Goal: Information Seeking & Learning: Learn about a topic

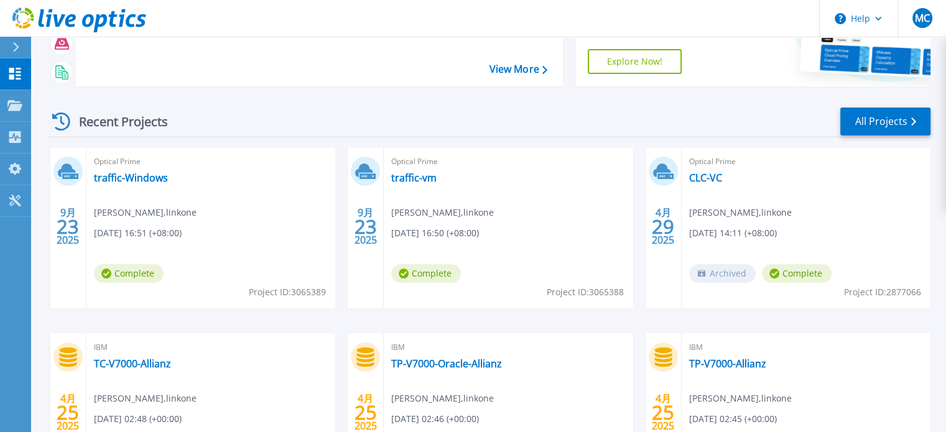
scroll to position [124, 0]
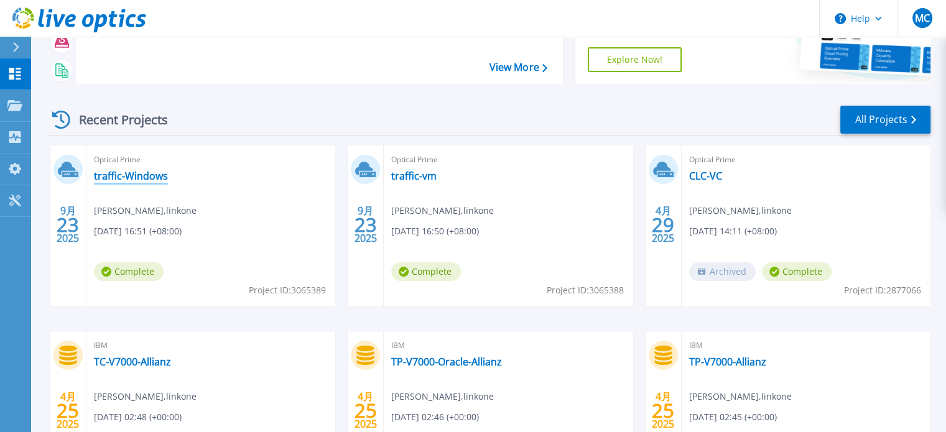
click at [137, 180] on link "traffic-Windows" at bounding box center [131, 176] width 74 height 12
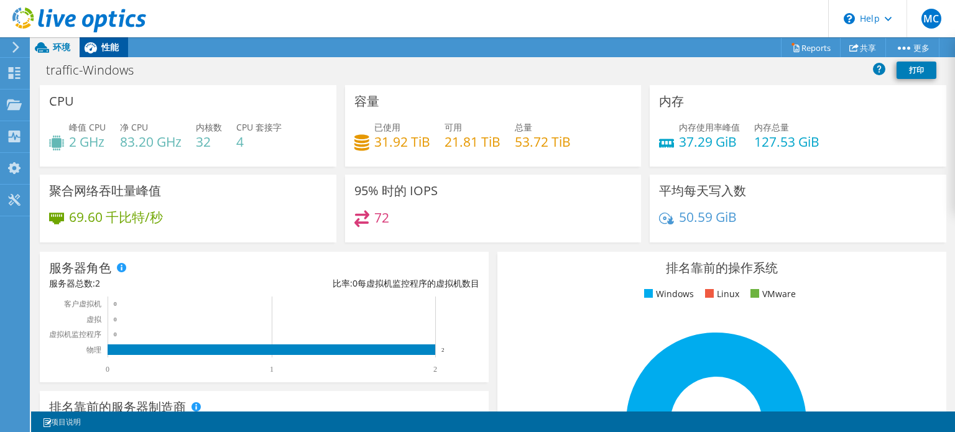
click at [105, 44] on span "性能" at bounding box center [109, 47] width 17 height 12
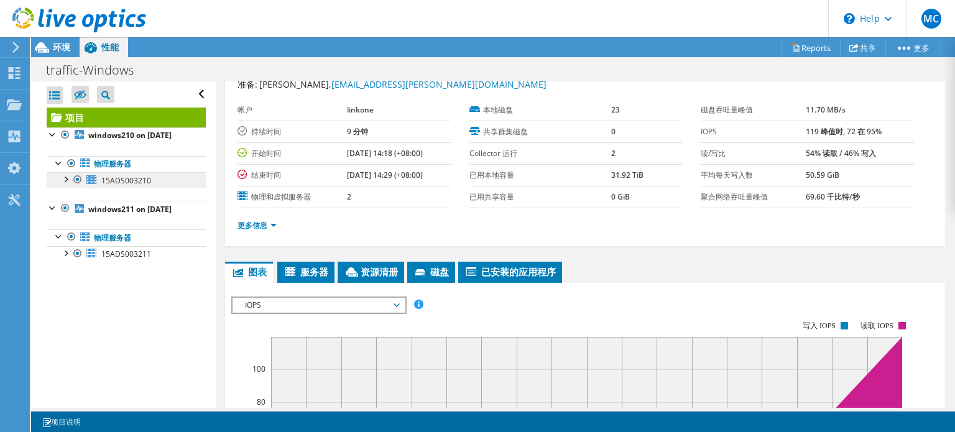
scroll to position [62, 0]
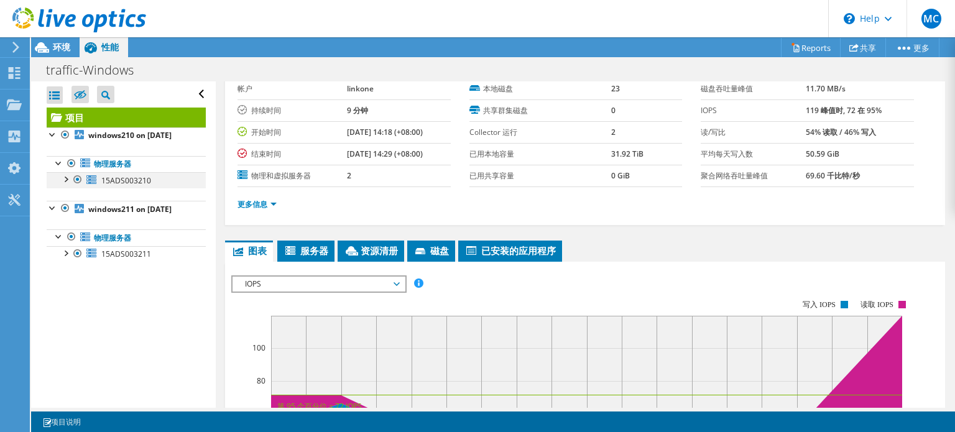
click at [65, 185] on div at bounding box center [65, 178] width 12 height 12
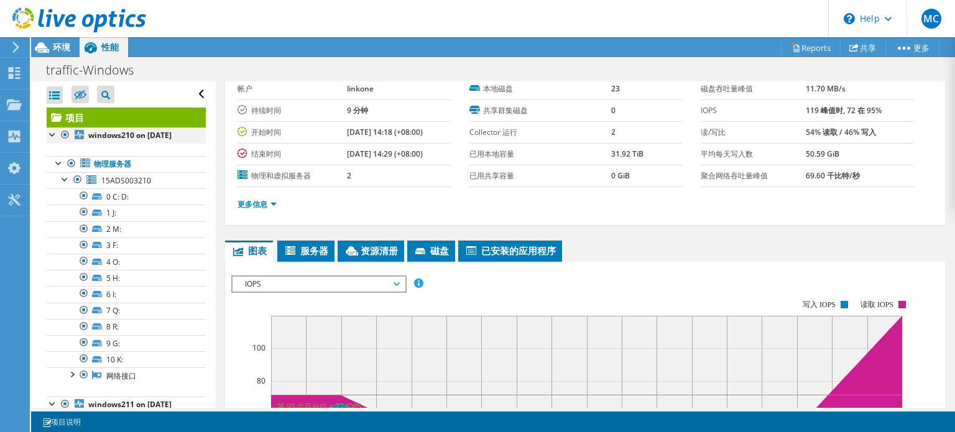
click at [51, 130] on div at bounding box center [53, 134] width 12 height 12
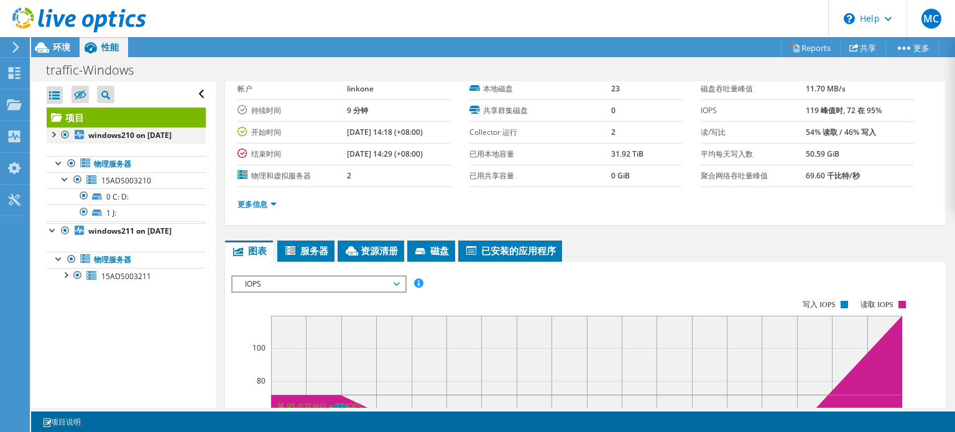
click at [51, 132] on div at bounding box center [53, 134] width 12 height 12
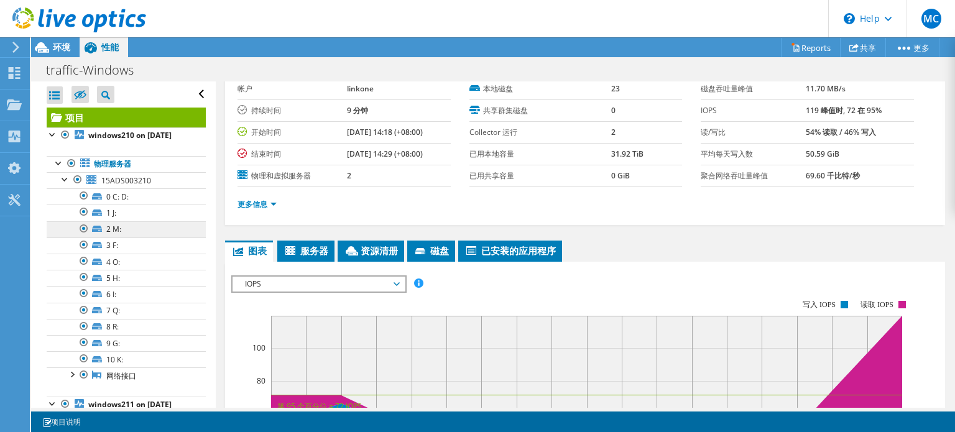
scroll to position [97, 0]
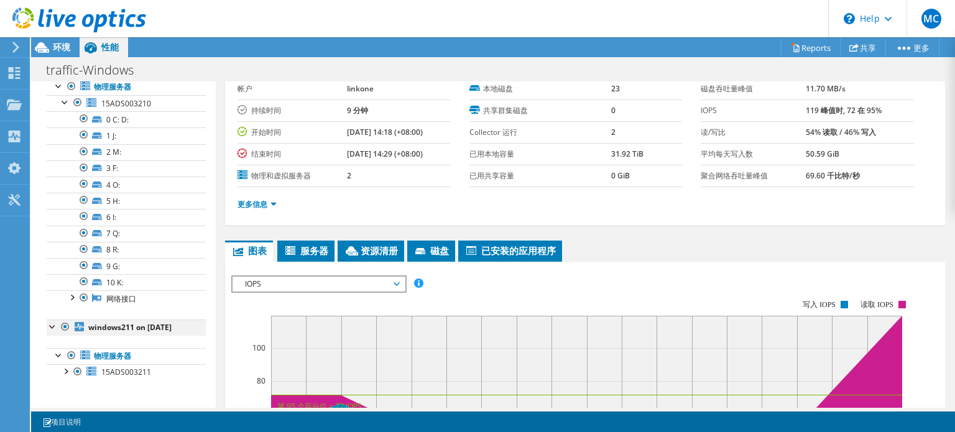
click at [55, 320] on div at bounding box center [53, 326] width 12 height 12
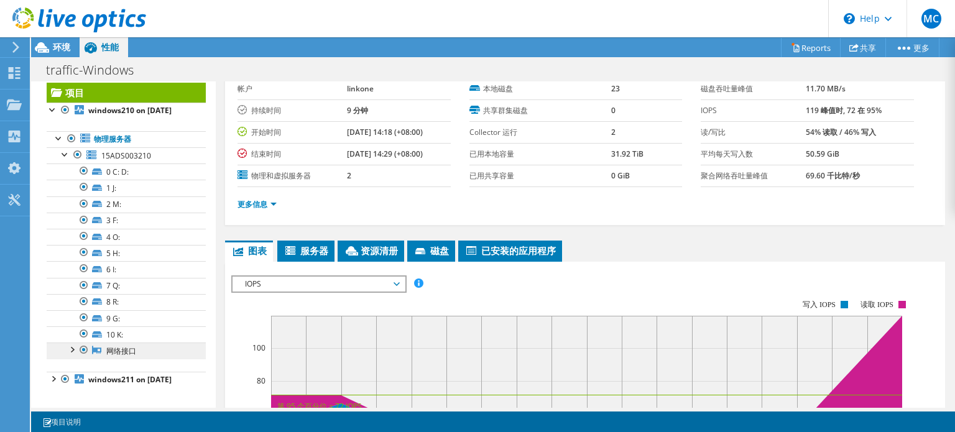
scroll to position [40, 0]
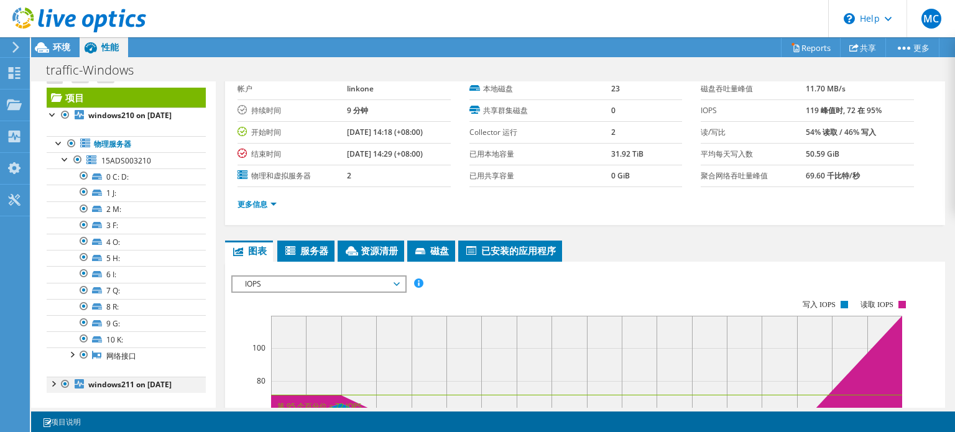
click at [53, 377] on div at bounding box center [53, 383] width 12 height 12
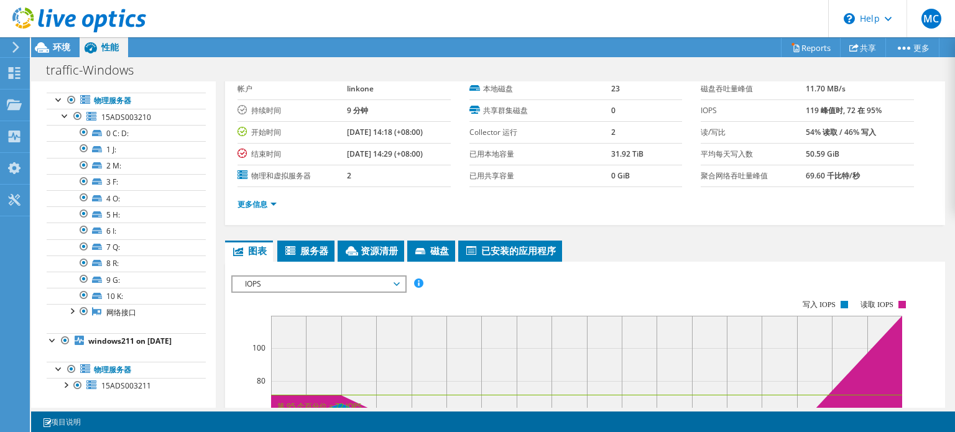
scroll to position [97, 0]
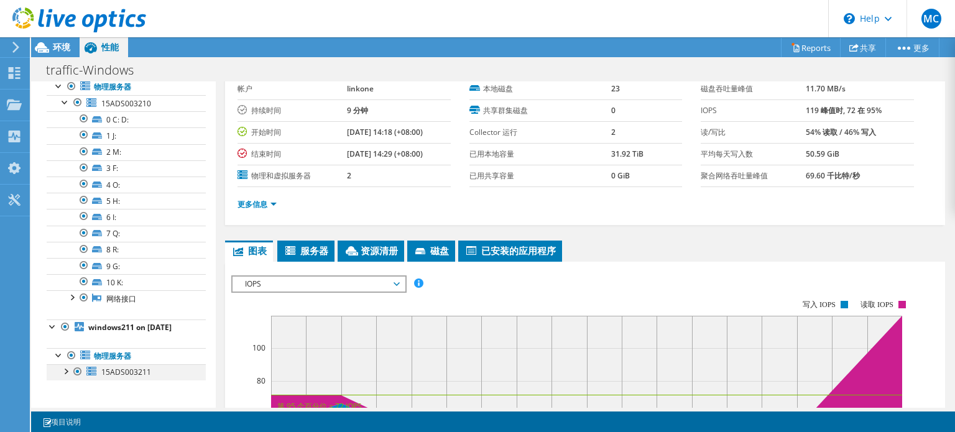
click at [65, 376] on div at bounding box center [65, 371] width 12 height 12
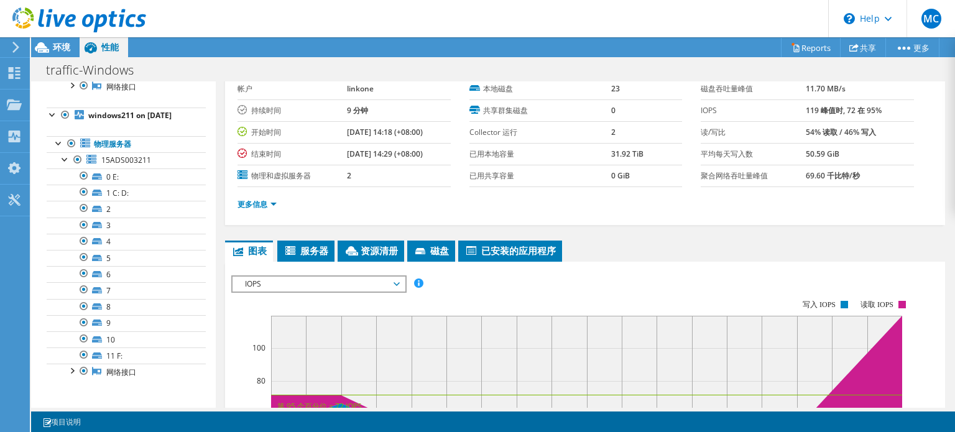
scroll to position [307, 0]
click at [70, 371] on div at bounding box center [71, 370] width 12 height 12
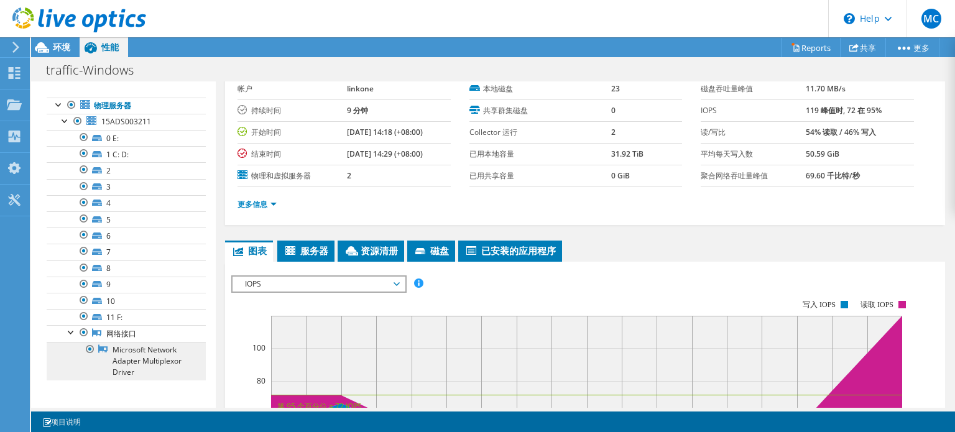
scroll to position [341, 0]
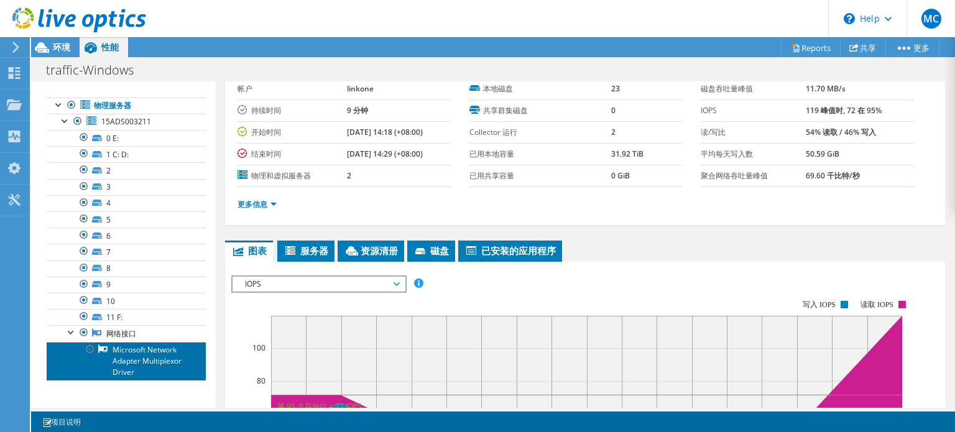
click at [116, 367] on link "Microsoft Network Adapter Multiplexor Driver" at bounding box center [126, 361] width 159 height 39
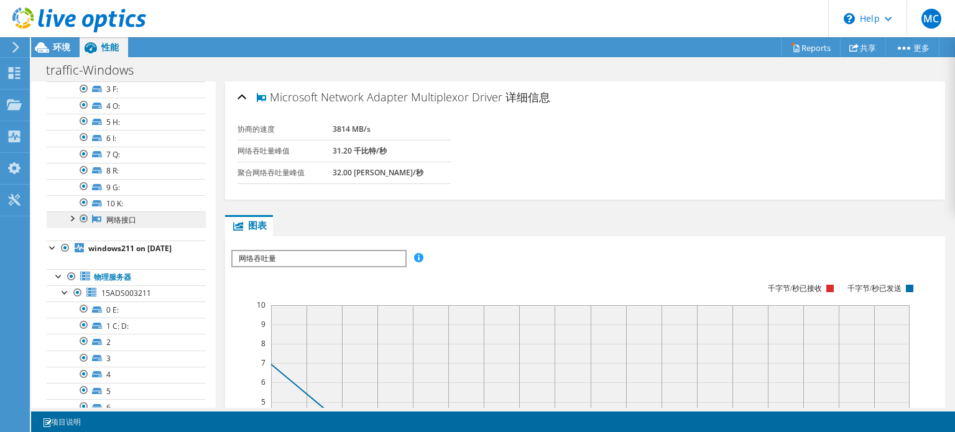
scroll to position [154, 0]
click at [72, 226] on div at bounding box center [71, 219] width 12 height 12
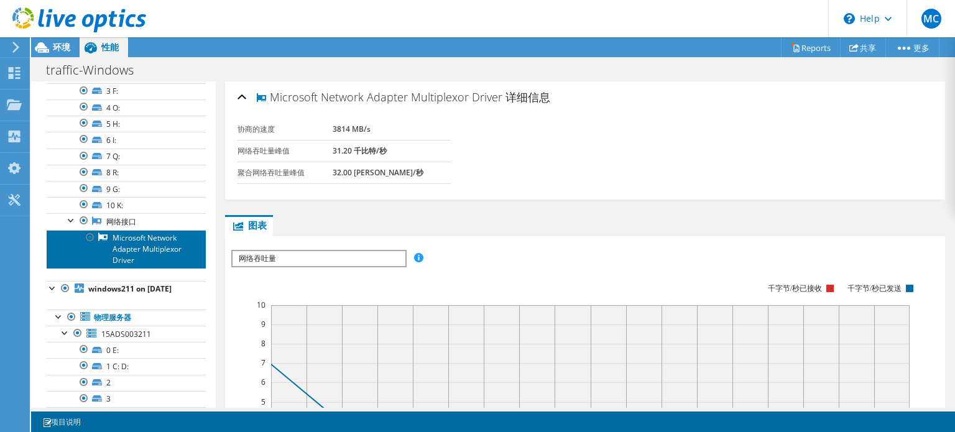
click at [122, 248] on link "Microsoft Network Adapter Multiplexor Driver" at bounding box center [126, 249] width 159 height 39
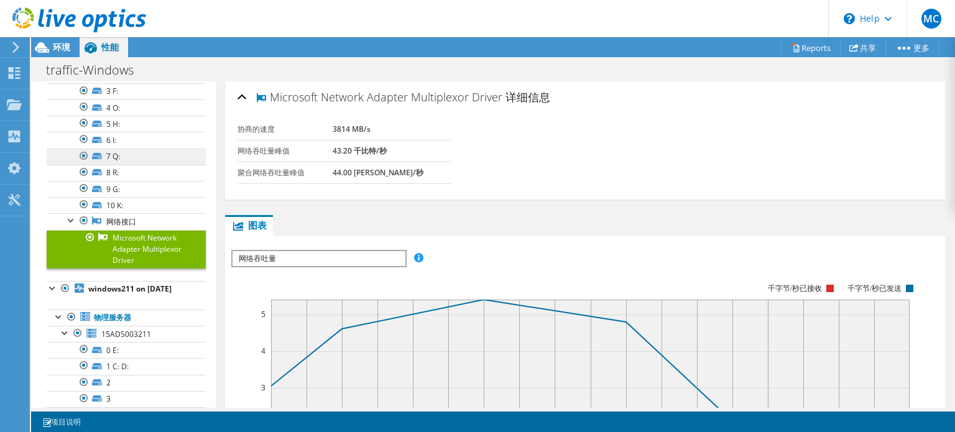
scroll to position [0, 0]
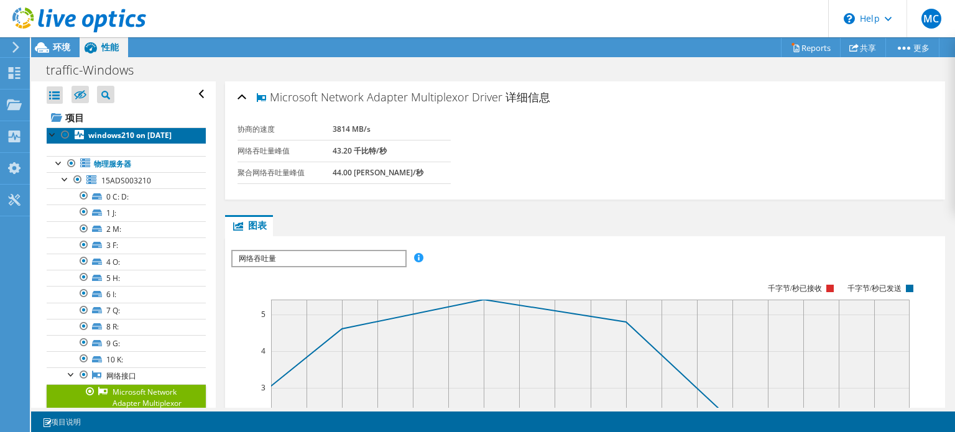
click at [124, 139] on b "windows210 on 9/23/2025" at bounding box center [129, 135] width 83 height 11
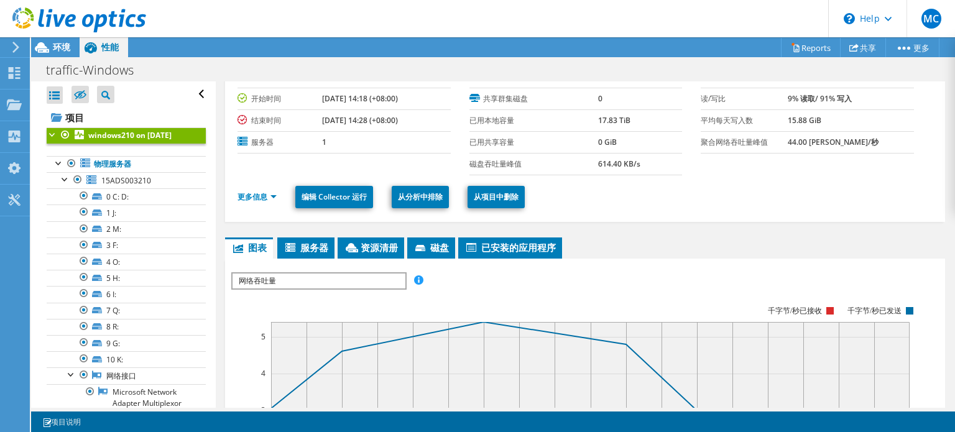
scroll to position [187, 0]
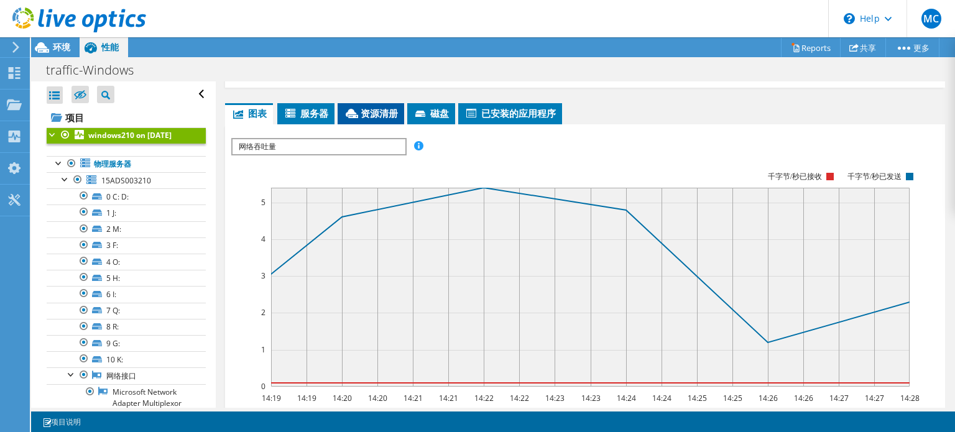
click at [363, 115] on span "资源清册" at bounding box center [371, 113] width 54 height 12
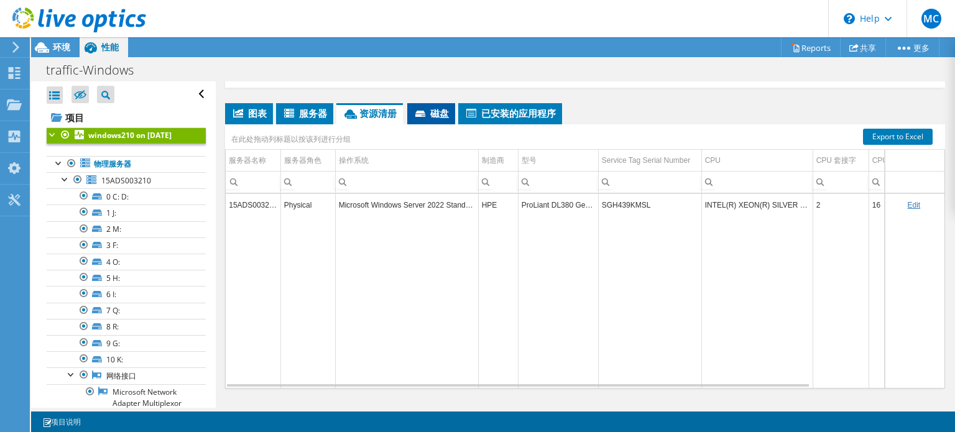
click at [449, 109] on span "磁盘" at bounding box center [431, 113] width 35 height 12
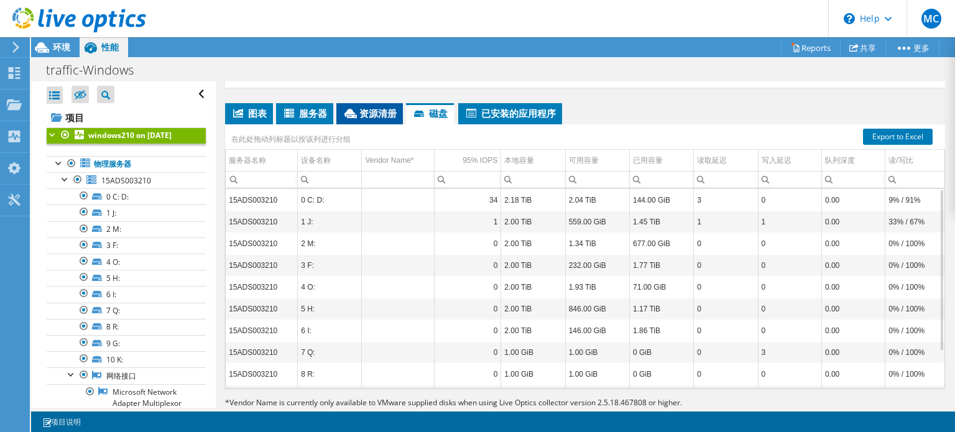
click at [365, 111] on span "资源清册" at bounding box center [370, 113] width 54 height 12
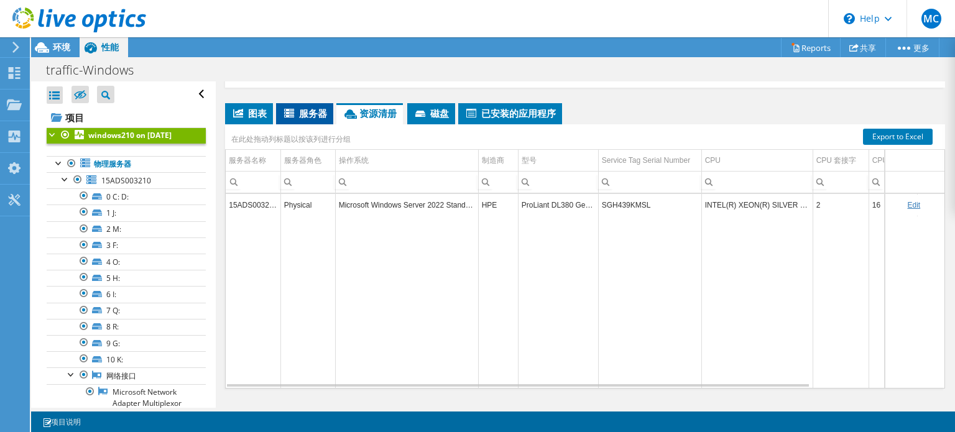
click at [318, 114] on span "服务器" at bounding box center [304, 113] width 45 height 12
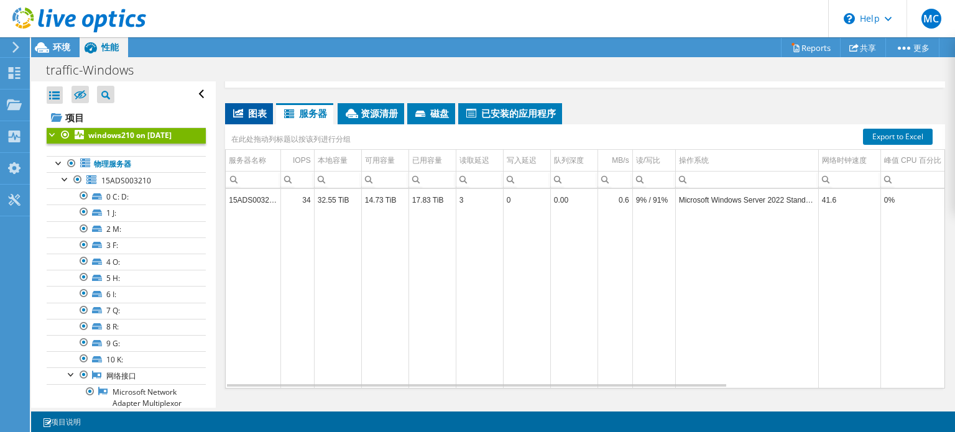
click at [253, 111] on span "图表" at bounding box center [248, 113] width 35 height 12
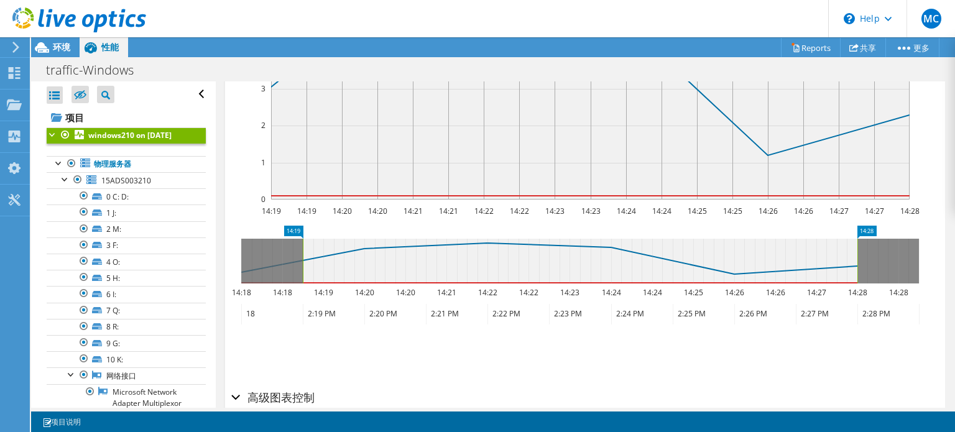
scroll to position [434, 0]
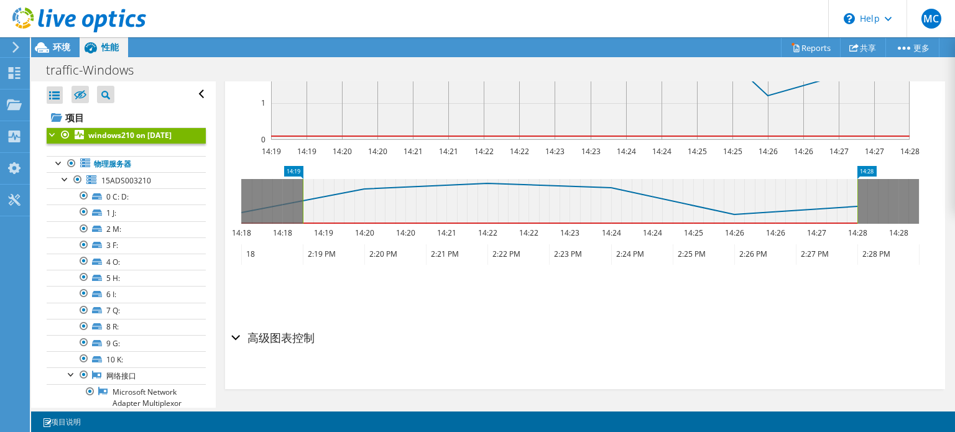
click at [229, 335] on section "IOPS 磁盘吞吐量 IO 大小 延迟 队列深度 CPU 百分比 内存 页面错误 参与 网络吞吐量 排名靠前的服务器（按页面错误排序） Workload Co…" at bounding box center [585, 133] width 720 height 512
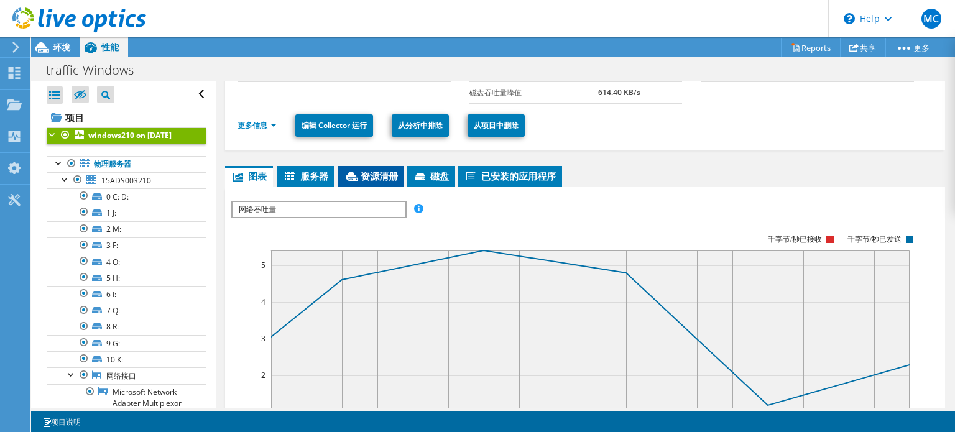
scroll to position [124, 0]
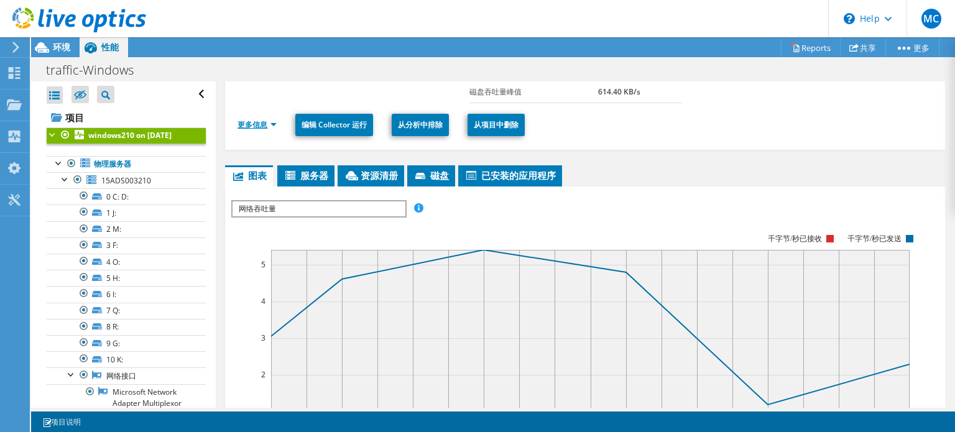
click at [274, 123] on link "更多信息" at bounding box center [257, 124] width 39 height 11
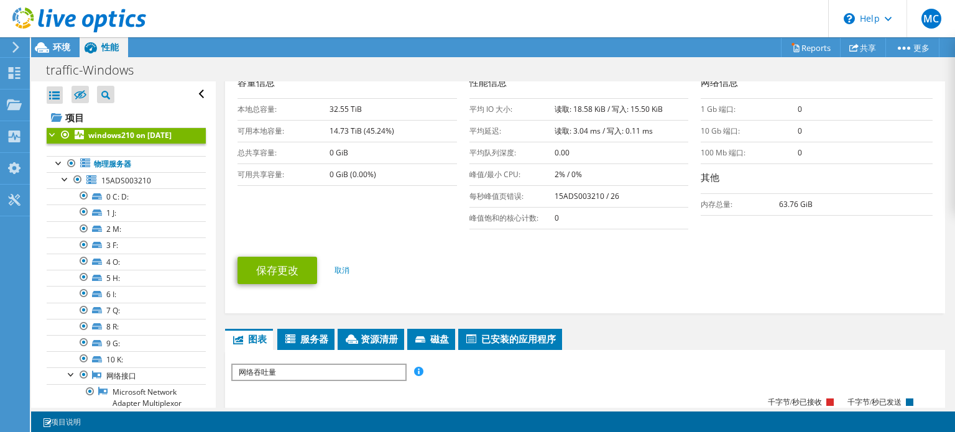
scroll to position [311, 0]
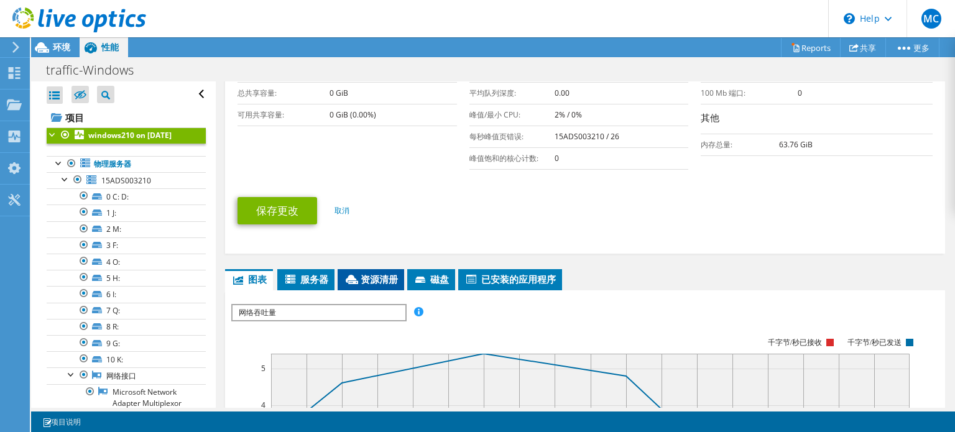
click at [379, 269] on li "资源清册" at bounding box center [371, 279] width 67 height 21
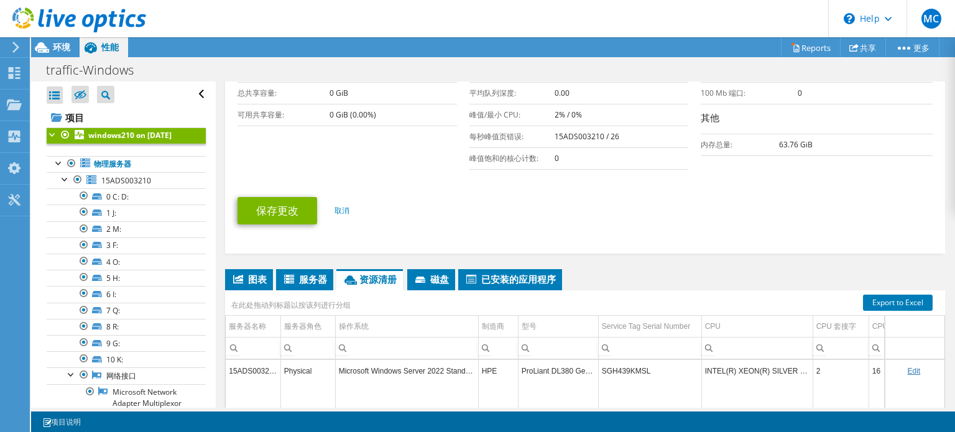
scroll to position [435, 0]
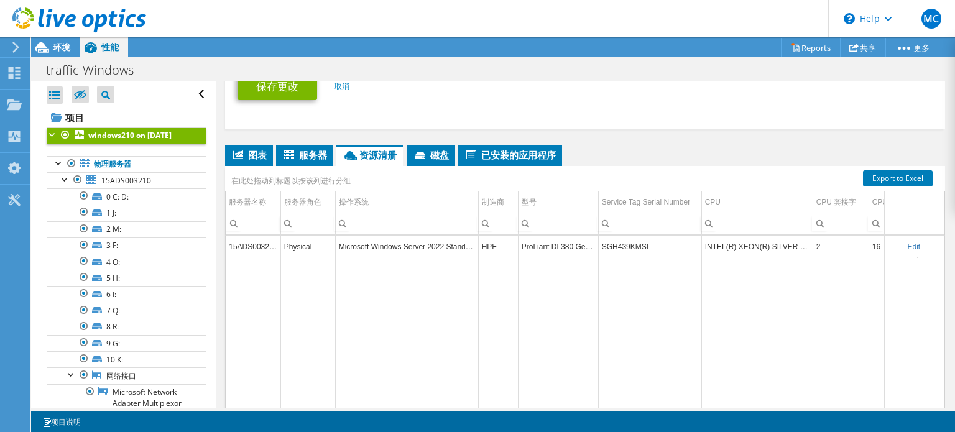
click at [375, 245] on td "Microsoft Windows Server 2022 Standard" at bounding box center [406, 247] width 143 height 22
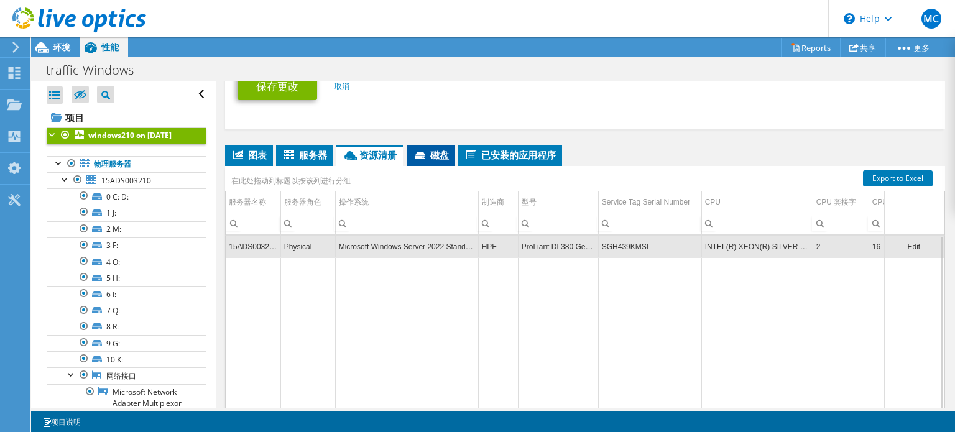
click at [435, 158] on li "磁盘" at bounding box center [431, 155] width 48 height 21
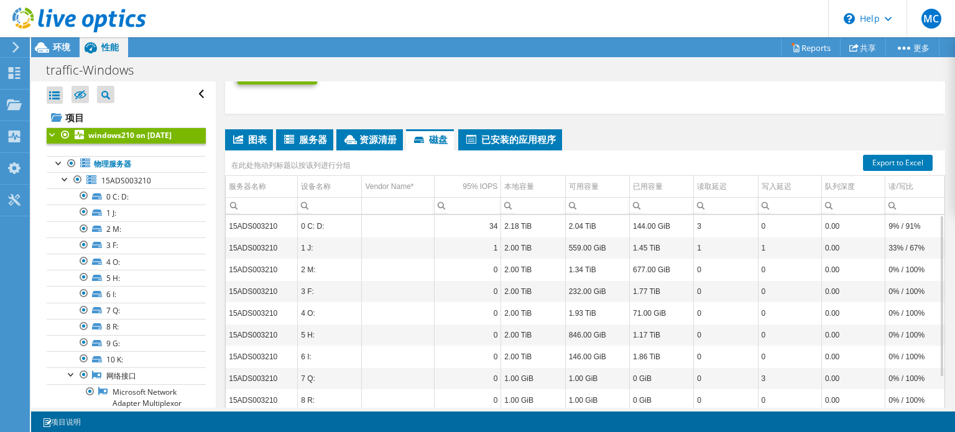
scroll to position [378, 0]
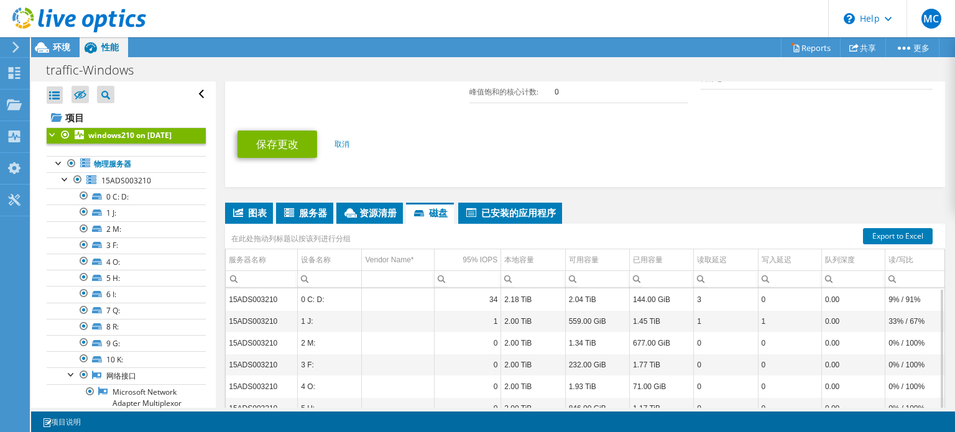
click at [509, 224] on div "在此处拖动列标题以按该列进行分组" at bounding box center [585, 232] width 720 height 16
click at [507, 213] on span "已安装的应用程序" at bounding box center [510, 213] width 91 height 12
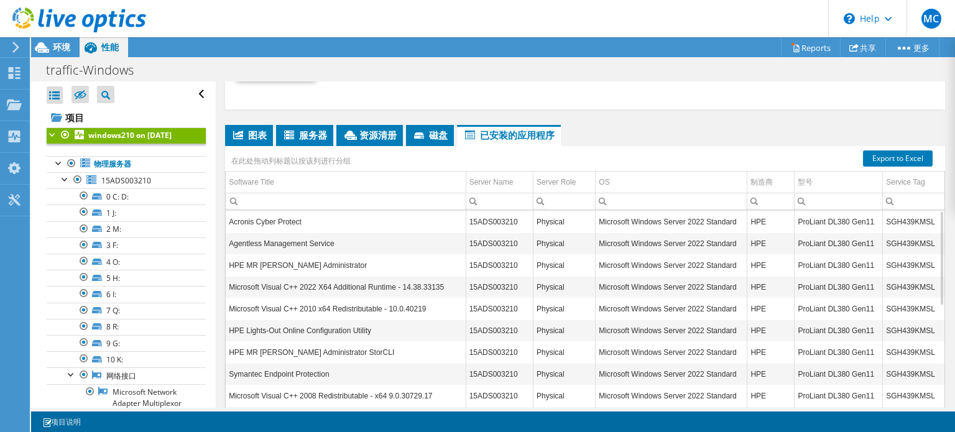
scroll to position [439, 0]
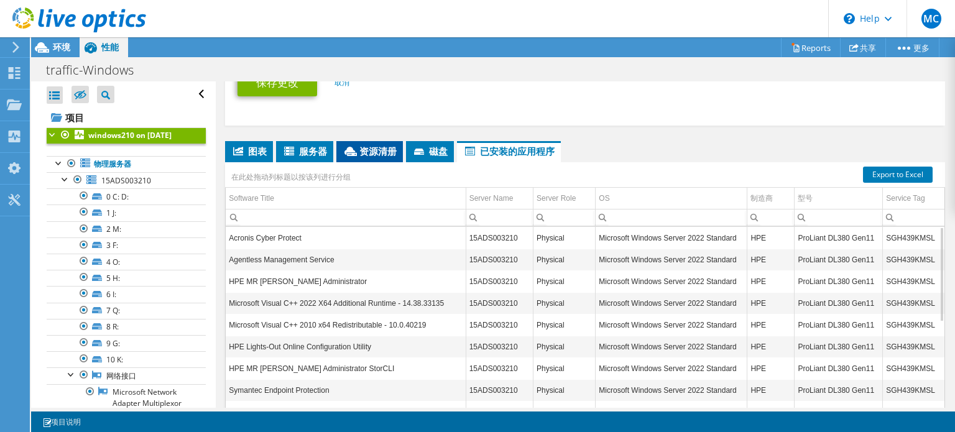
click at [353, 154] on li "资源清册" at bounding box center [370, 151] width 67 height 21
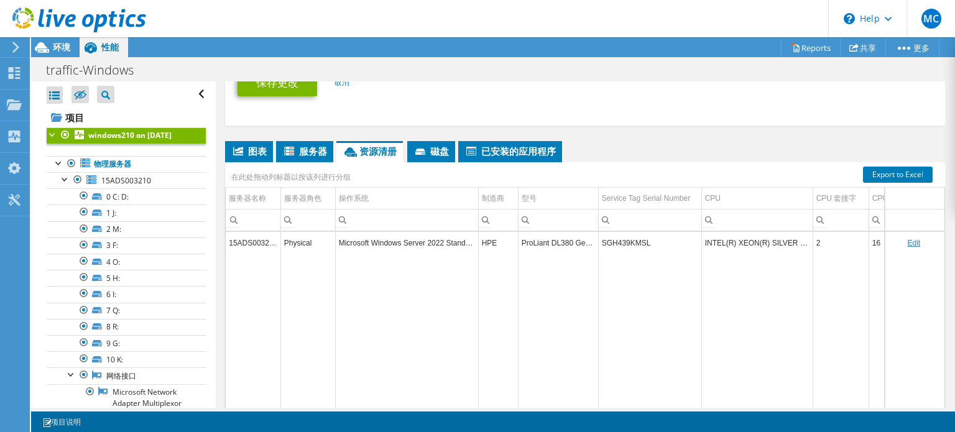
click at [284, 237] on div "Physical" at bounding box center [308, 243] width 48 height 15
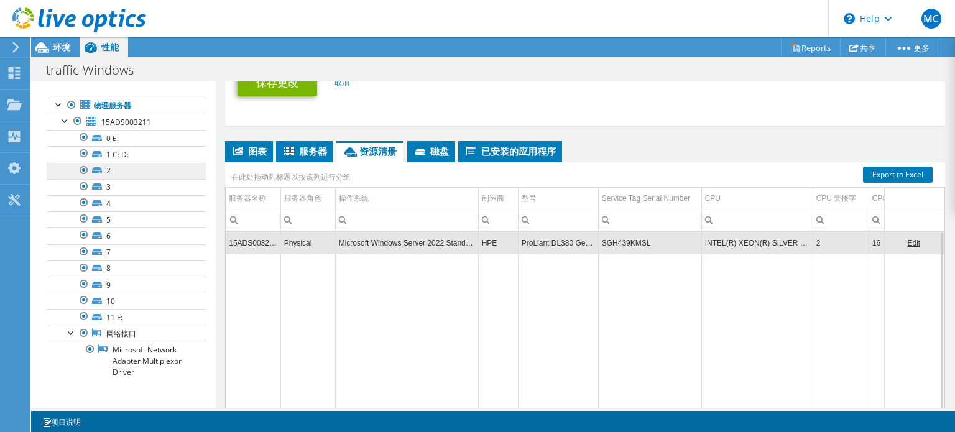
scroll to position [187, 0]
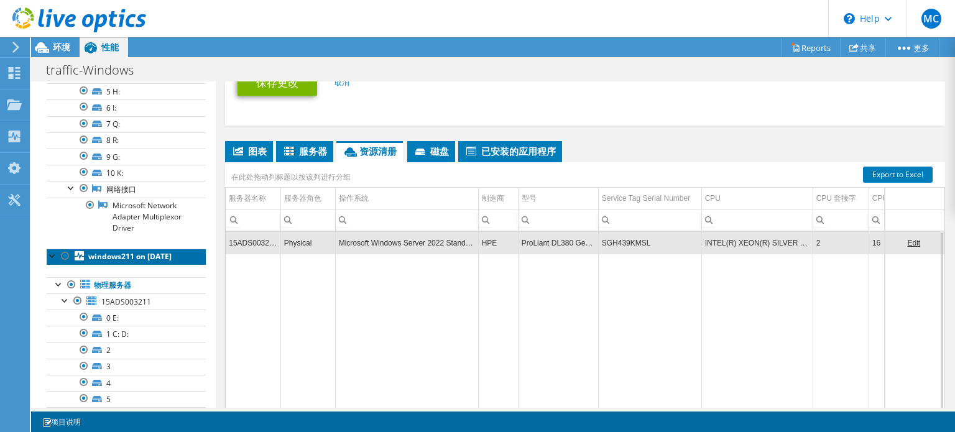
click at [142, 262] on b "windows211 on 9/23/2025" at bounding box center [129, 256] width 83 height 11
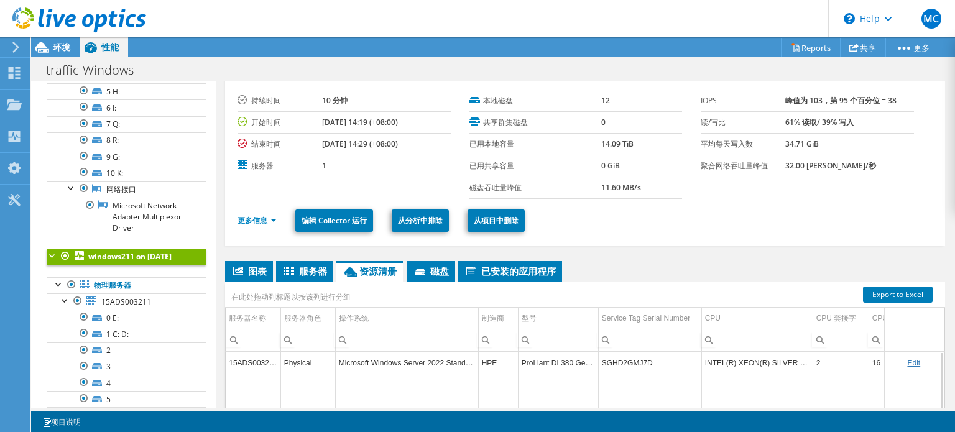
scroll to position [26, 0]
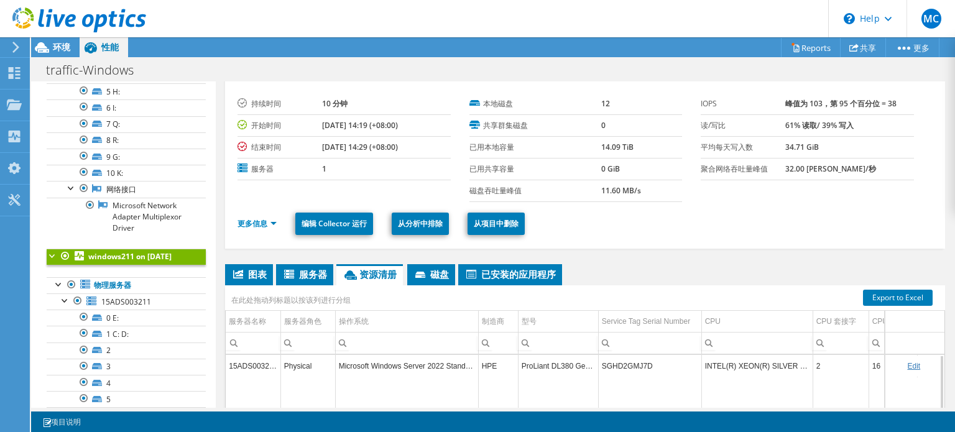
click at [129, 265] on link "windows211 on 9/23/2025" at bounding box center [126, 257] width 159 height 16
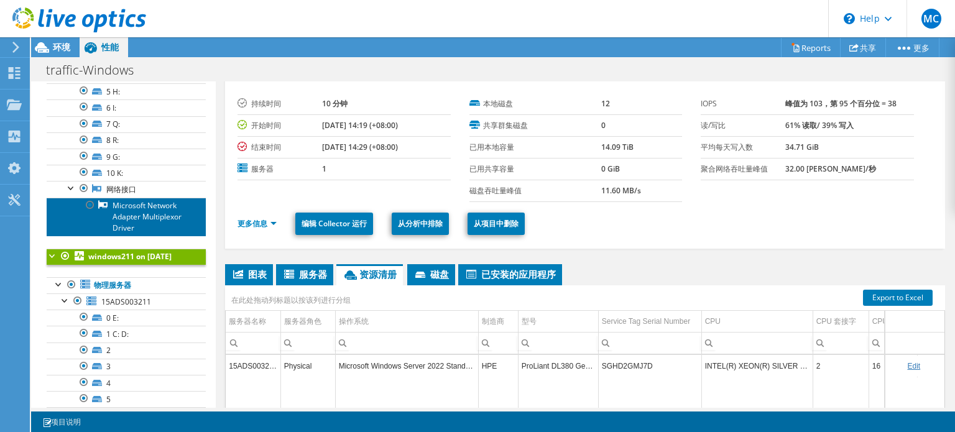
click at [126, 231] on link "Microsoft Network Adapter Multiplexor Driver" at bounding box center [126, 217] width 159 height 39
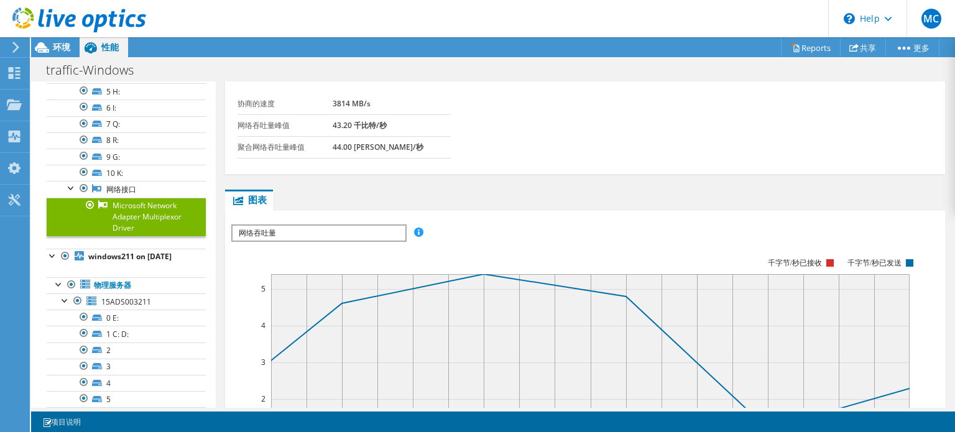
click at [343, 226] on span "网络吞吐量" at bounding box center [319, 233] width 172 height 15
click at [465, 218] on div "IOPS 磁盘吞吐量 IO 大小 延迟 队列深度 CPU 百分比 内存 页面错误 参与 网络吞吐量 排名靠前的服务器（按页面错误排序） Workload Co…" at bounding box center [585, 438] width 708 height 440
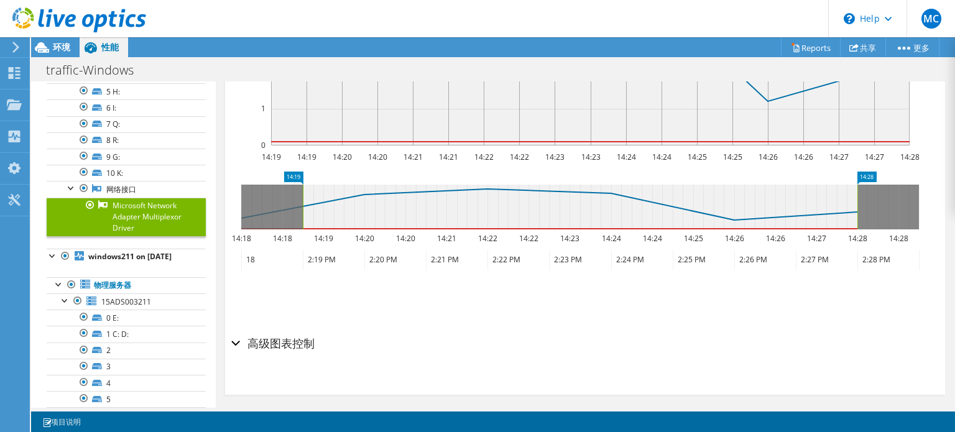
scroll to position [358, 0]
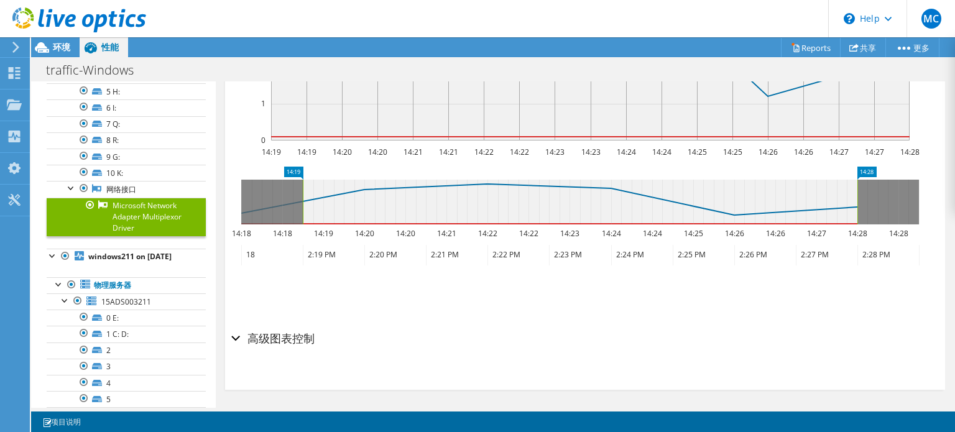
click at [243, 333] on h2 "高级图表控制" at bounding box center [272, 338] width 83 height 25
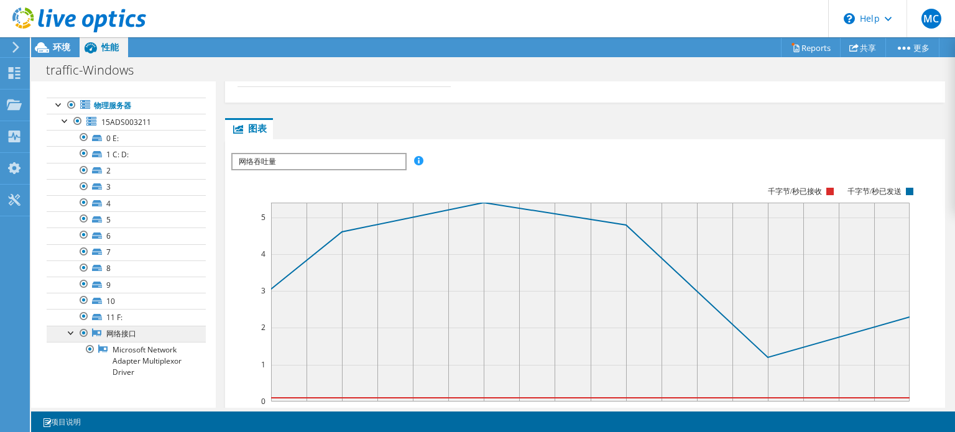
scroll to position [0, 0]
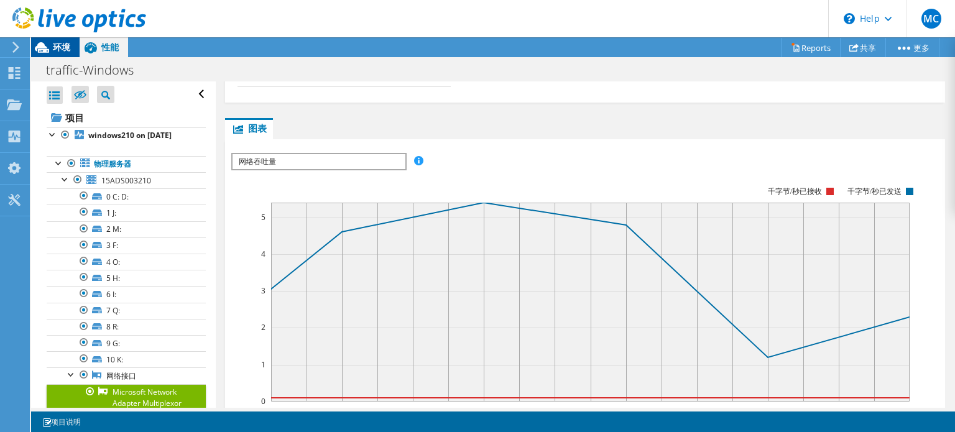
click at [61, 52] on span "环境" at bounding box center [61, 47] width 17 height 12
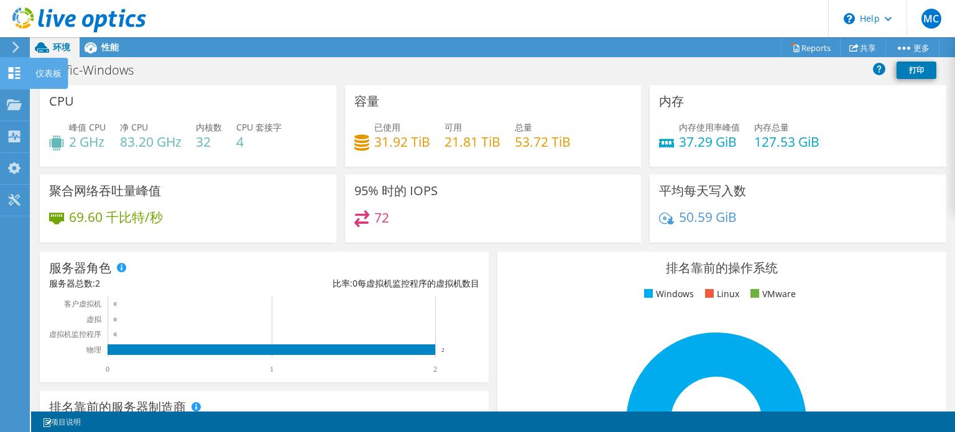
click at [12, 78] on div at bounding box center [14, 75] width 15 height 14
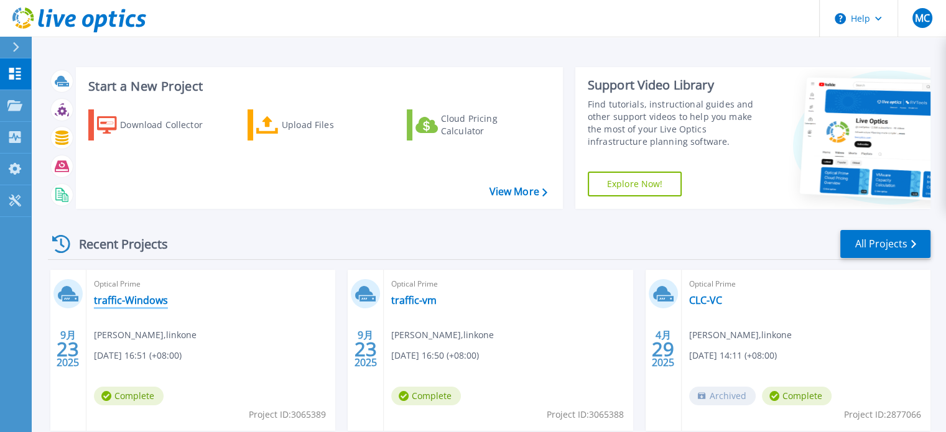
click at [158, 303] on link "traffic-Windows" at bounding box center [131, 300] width 74 height 12
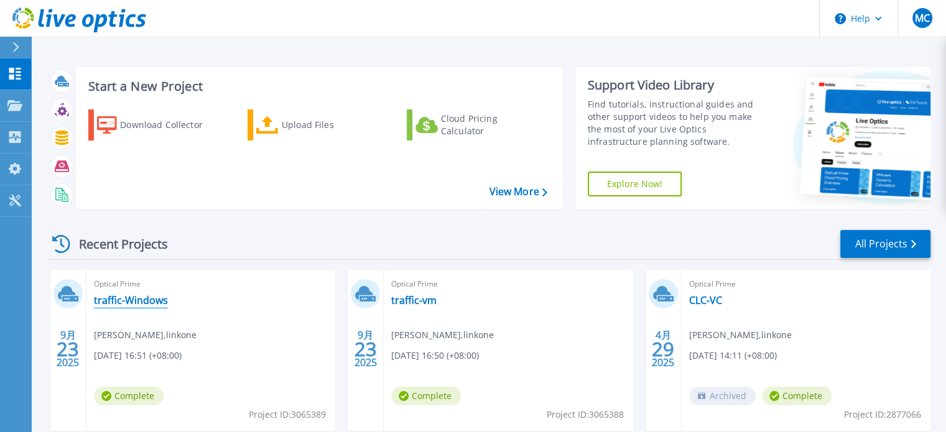
click at [154, 301] on link "traffic-Windows" at bounding box center [131, 300] width 74 height 12
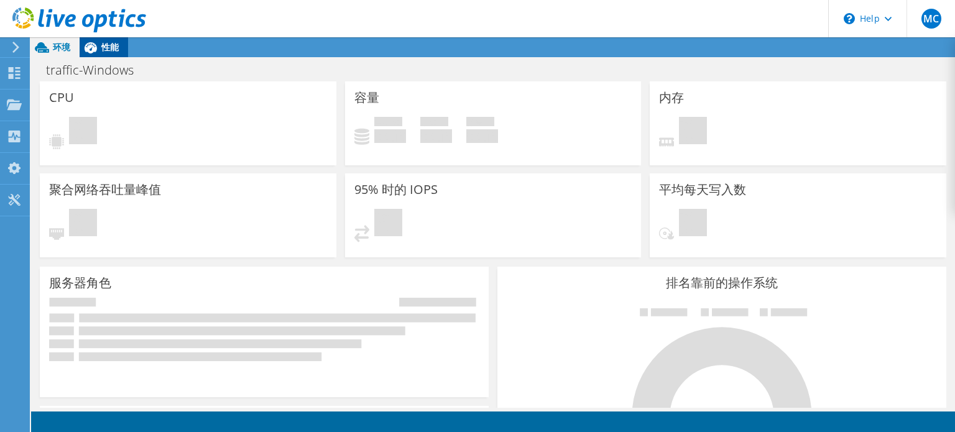
click at [106, 47] on span "性能" at bounding box center [109, 47] width 17 height 12
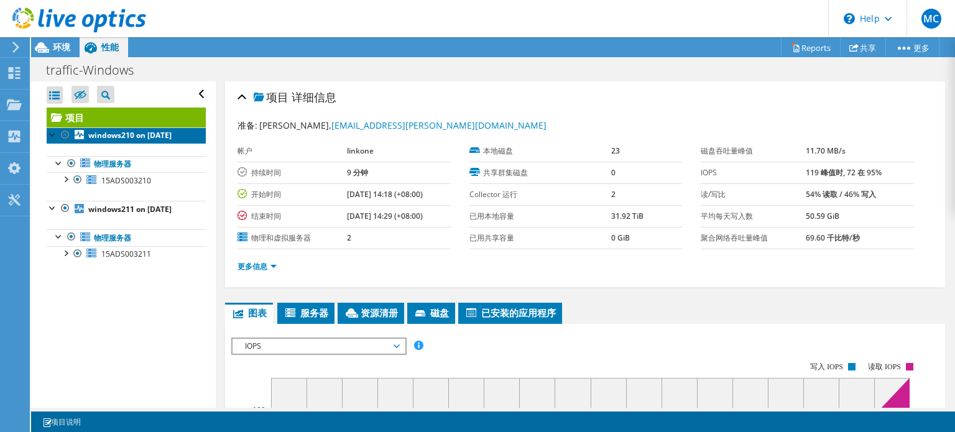
click at [122, 141] on b "windows210 on 9/23/2025" at bounding box center [129, 135] width 83 height 11
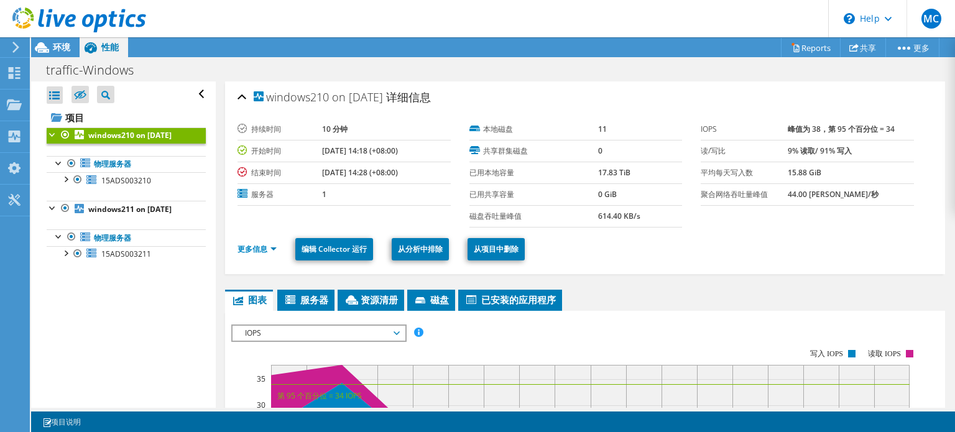
click at [50, 131] on div at bounding box center [53, 134] width 12 height 12
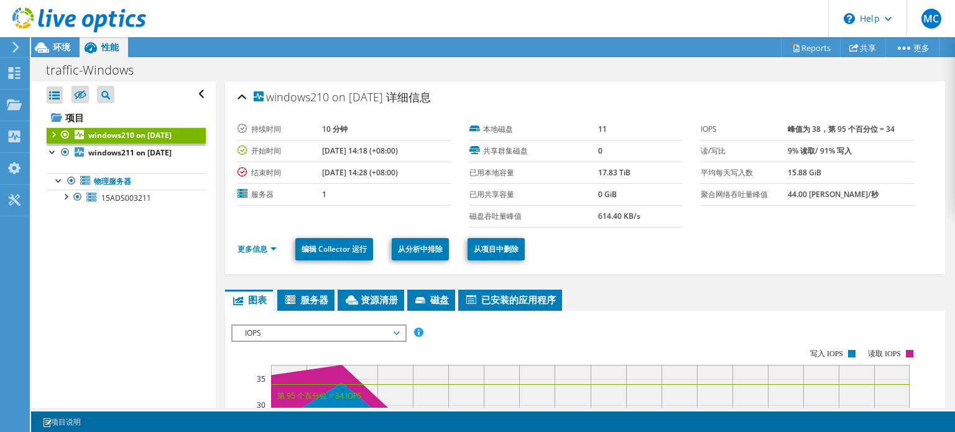
click at [52, 135] on div at bounding box center [53, 134] width 12 height 12
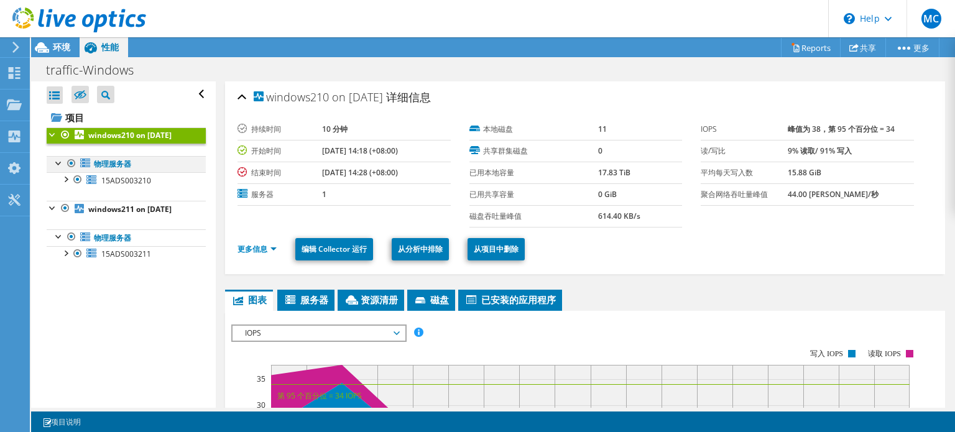
click at [57, 169] on div at bounding box center [59, 162] width 12 height 12
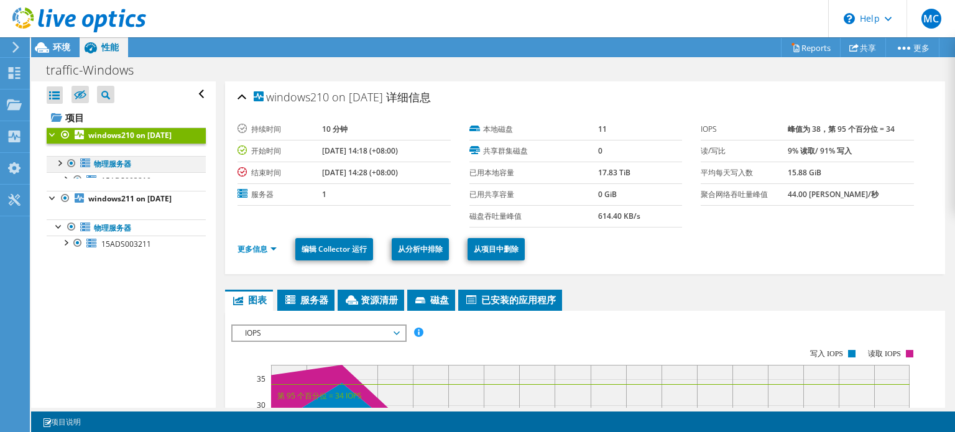
click at [58, 169] on div at bounding box center [59, 162] width 12 height 12
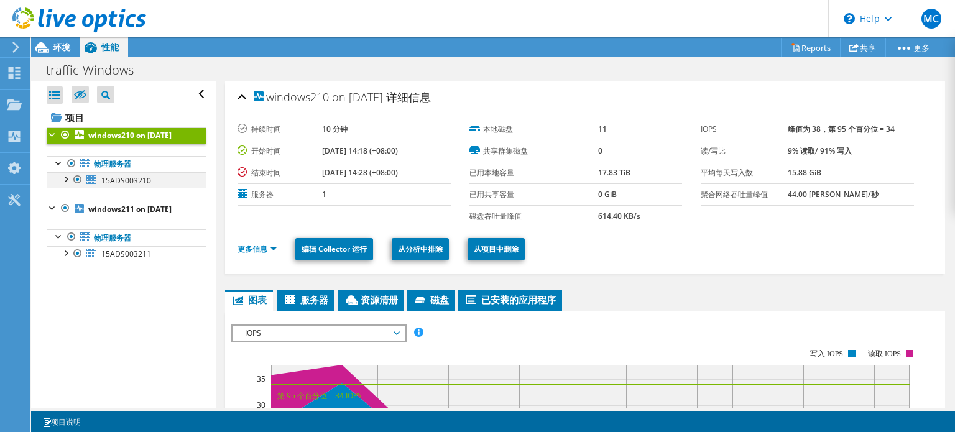
click at [65, 185] on div at bounding box center [65, 178] width 12 height 12
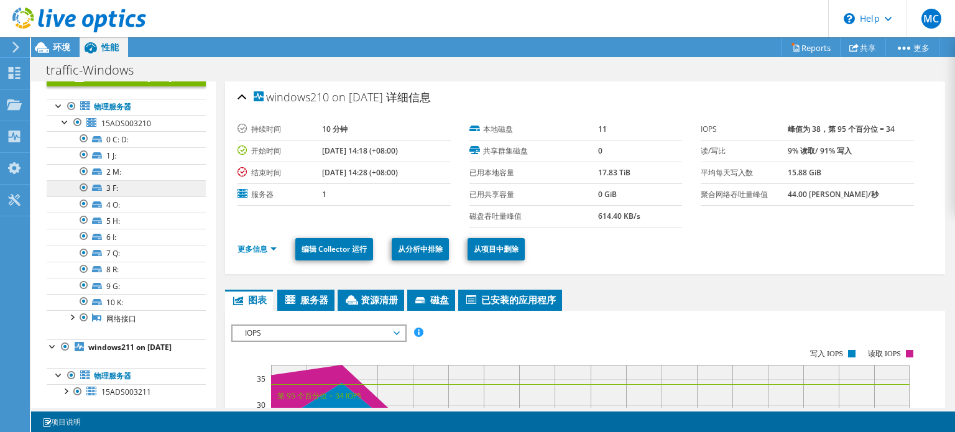
scroll to position [97, 0]
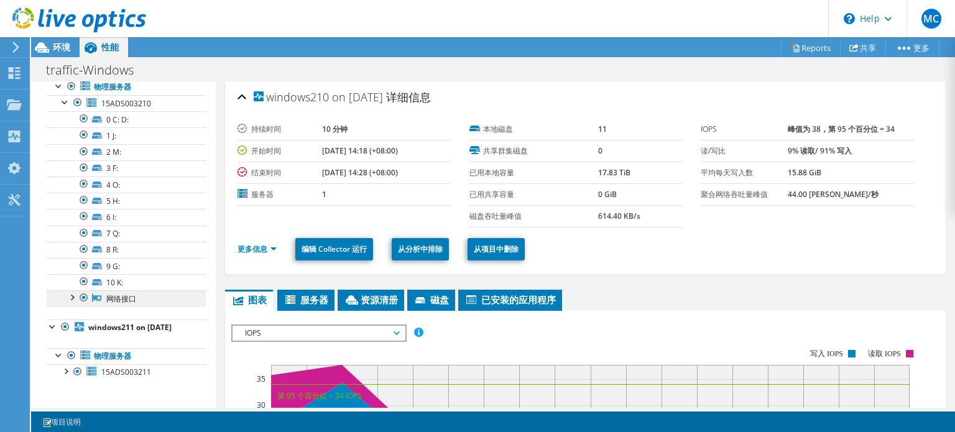
click at [107, 295] on link "网络接口" at bounding box center [126, 298] width 159 height 16
click at [67, 290] on div at bounding box center [71, 296] width 12 height 12
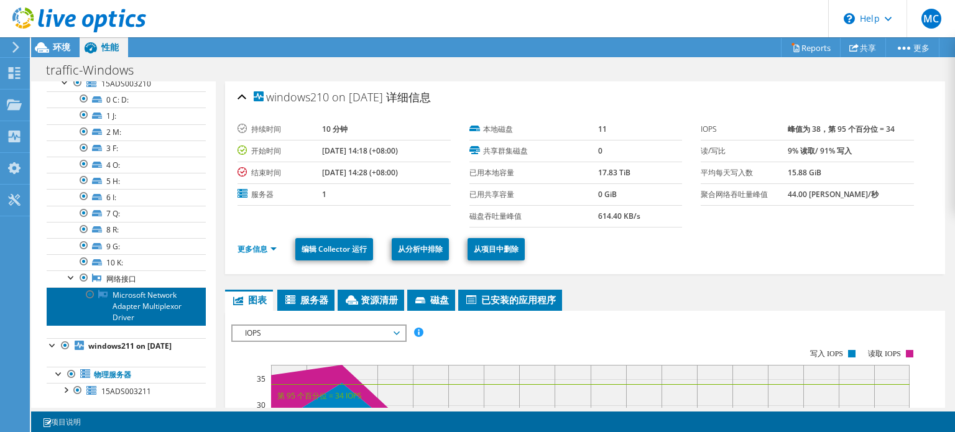
click at [119, 305] on link "Microsoft Network Adapter Multiplexor Driver" at bounding box center [126, 306] width 159 height 39
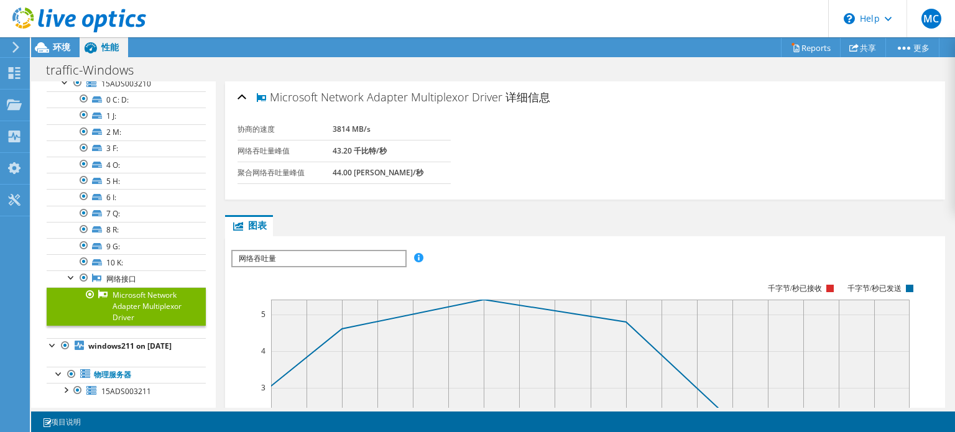
drag, startPoint x: 271, startPoint y: 94, endPoint x: 501, endPoint y: 96, distance: 229.5
click at [501, 96] on span "Microsoft Network Adapter Multiplexor Driver" at bounding box center [378, 97] width 249 height 14
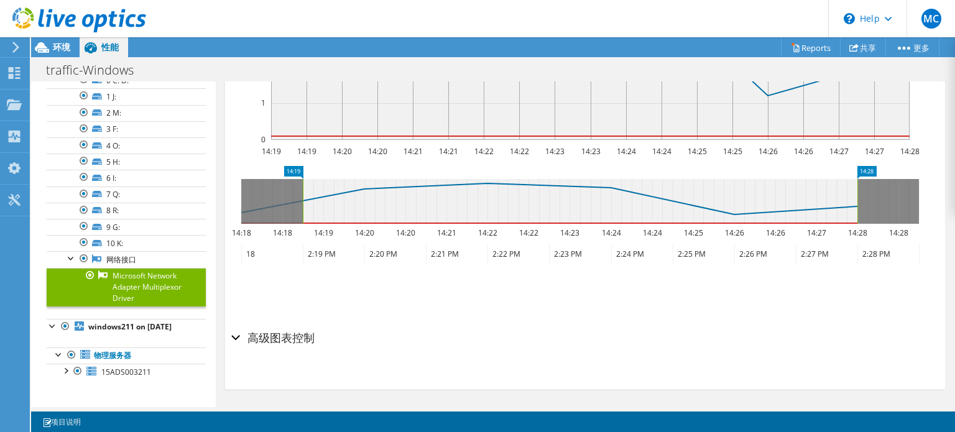
scroll to position [136, 0]
click at [147, 268] on link "Microsoft Network Adapter Multiplexor Driver" at bounding box center [126, 287] width 159 height 39
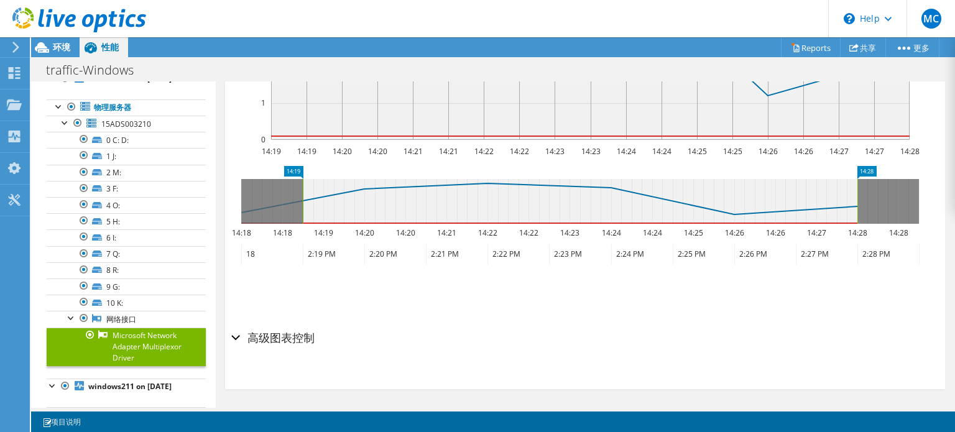
scroll to position [0, 0]
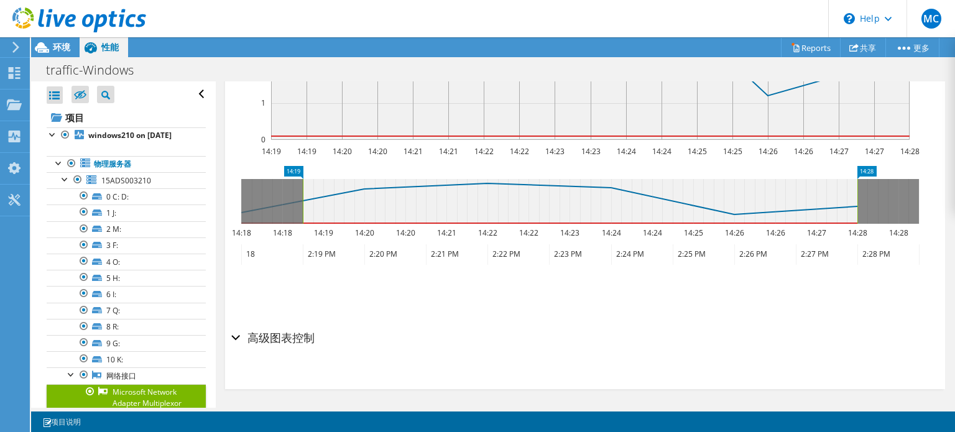
click at [187, 93] on div "全部打开 全部关闭 隐藏未包含节点 项目树筛选器" at bounding box center [126, 94] width 159 height 26
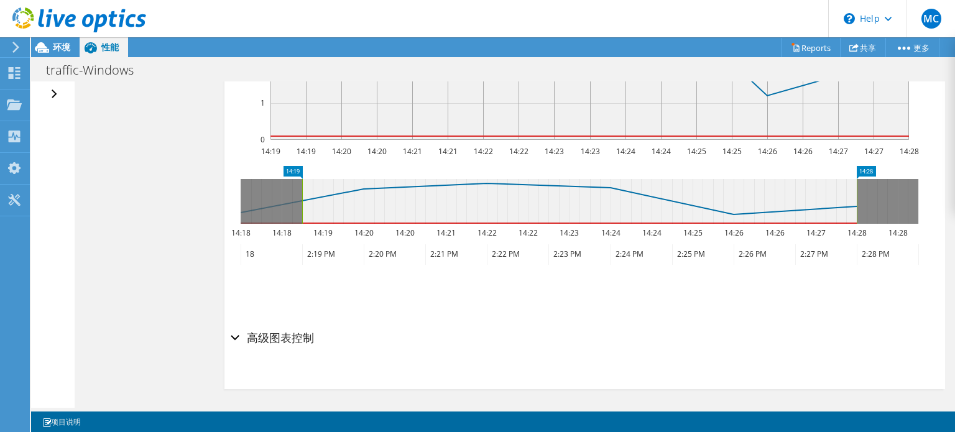
click at [53, 95] on div "全部打开 全部关闭 隐藏未包含节点 项目树筛选器" at bounding box center [56, 94] width 18 height 26
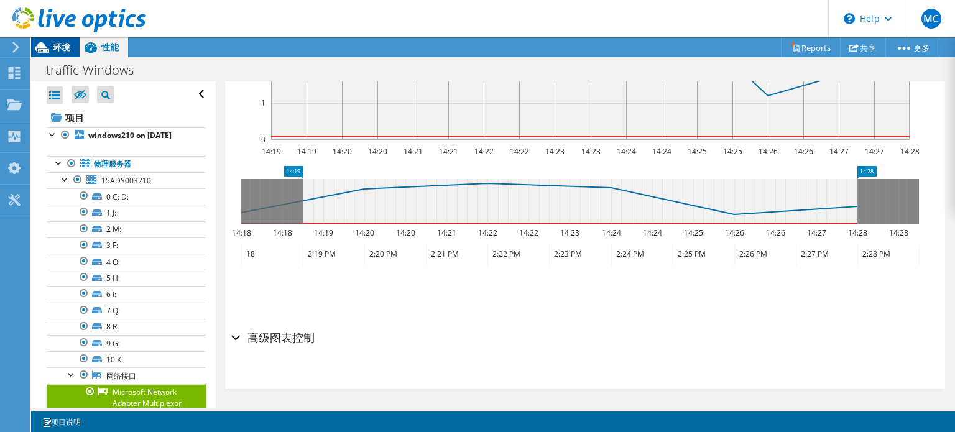
click at [47, 49] on icon at bounding box center [42, 47] width 14 height 11
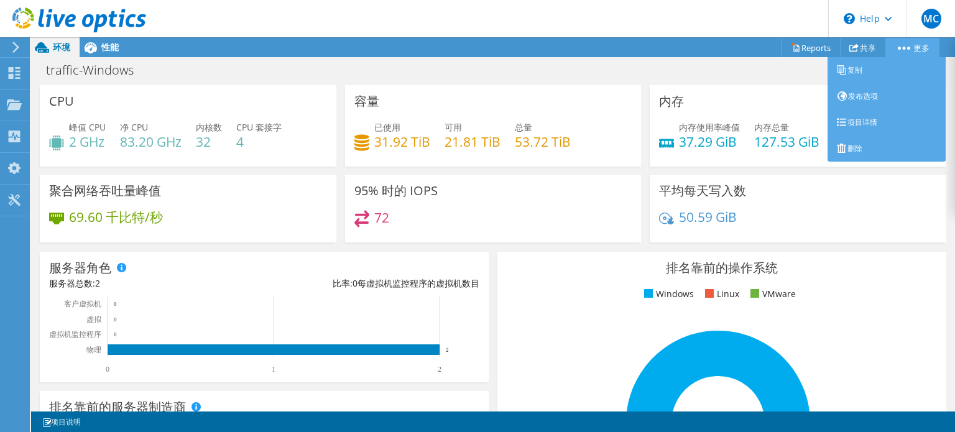
click at [903, 44] on link "更多" at bounding box center [913, 47] width 54 height 19
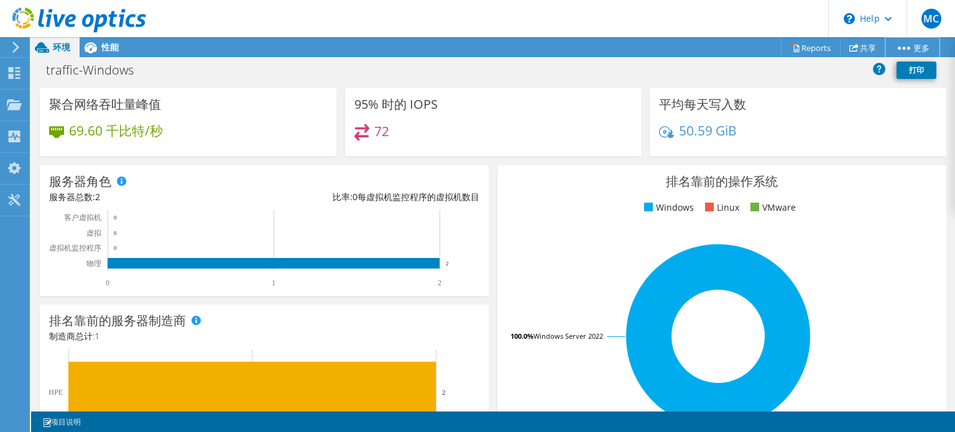
scroll to position [62, 0]
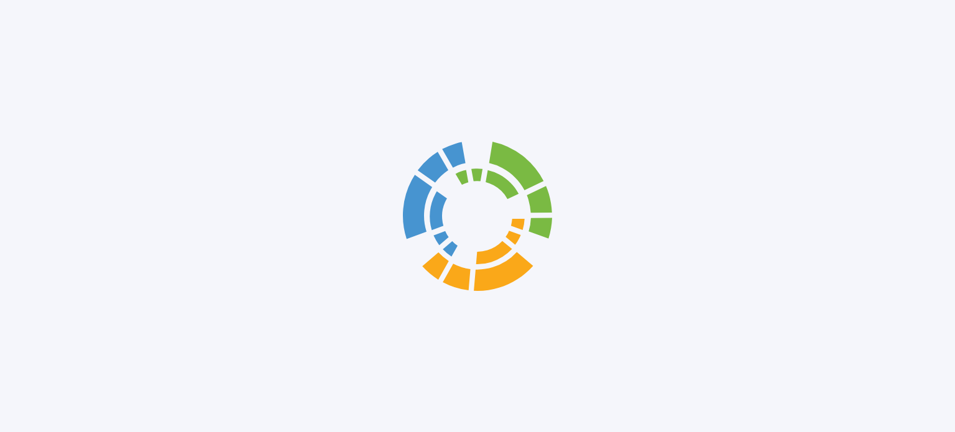
click at [10, 46] on div at bounding box center [477, 216] width 955 height 432
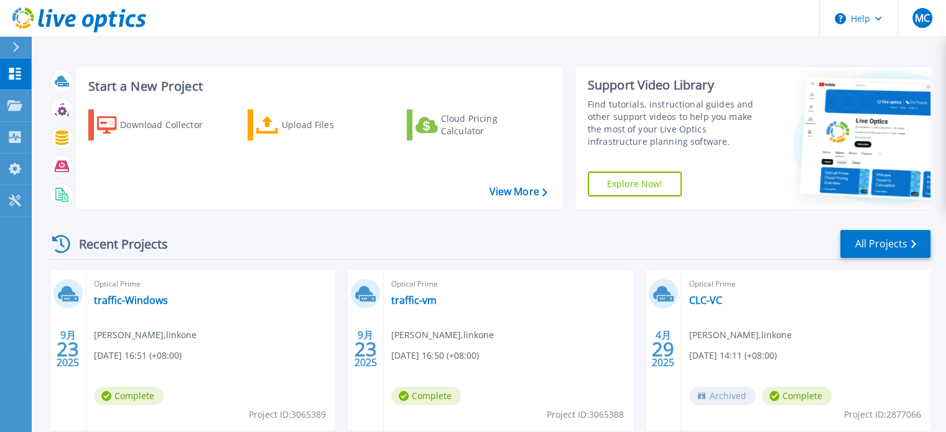
click at [10, 46] on button at bounding box center [15, 48] width 31 height 22
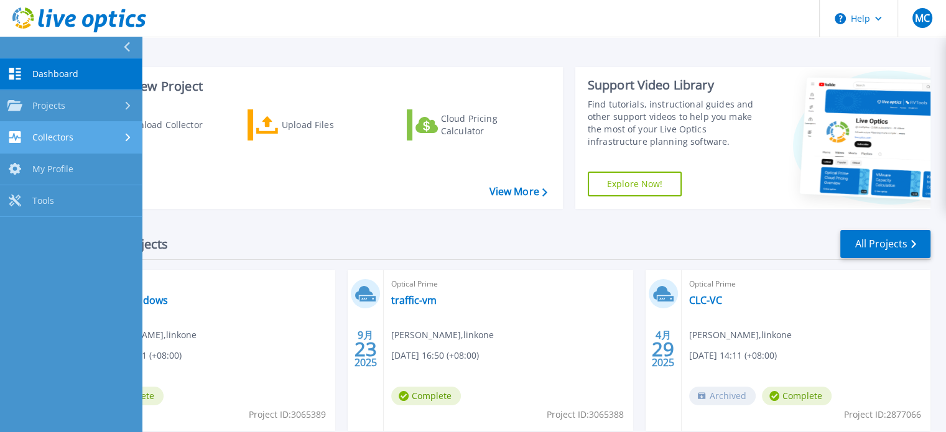
click at [86, 131] on div "Collectors" at bounding box center [70, 137] width 127 height 12
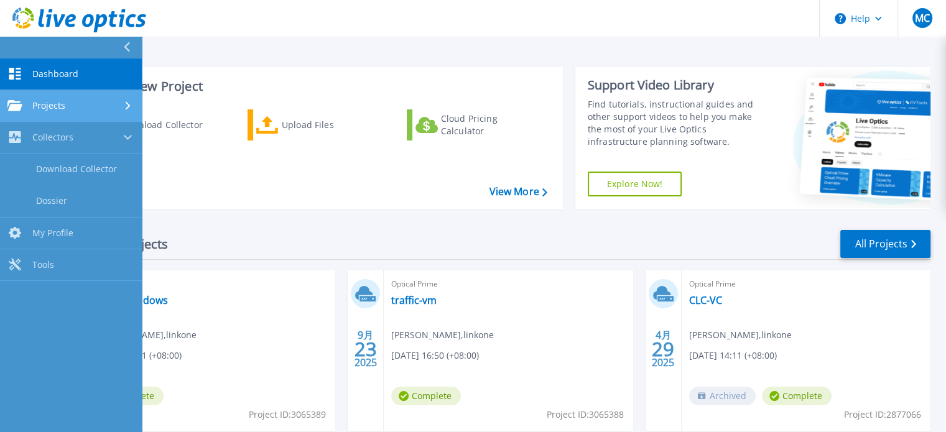
click at [81, 105] on div "Projects" at bounding box center [70, 105] width 127 height 11
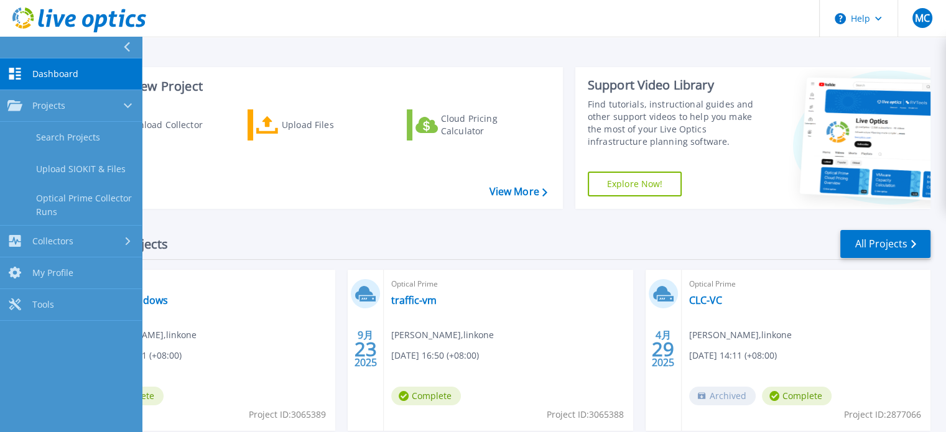
click at [63, 75] on span "Dashboard" at bounding box center [55, 73] width 46 height 11
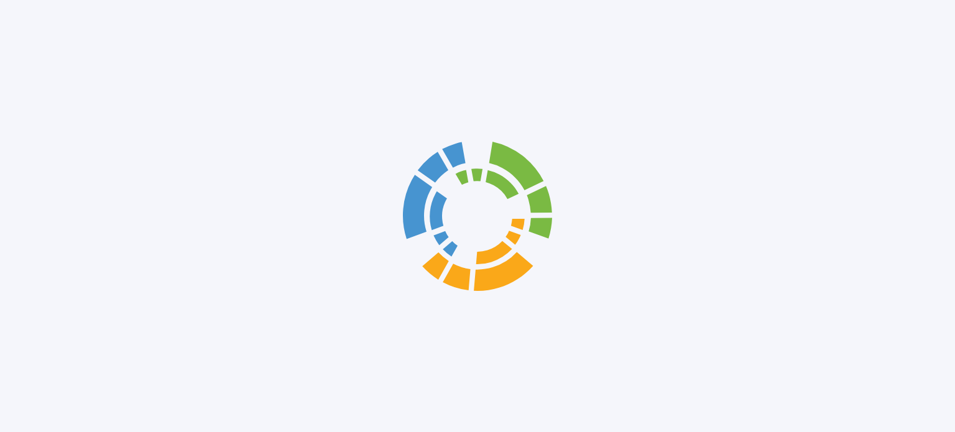
click at [63, 75] on div at bounding box center [477, 216] width 955 height 432
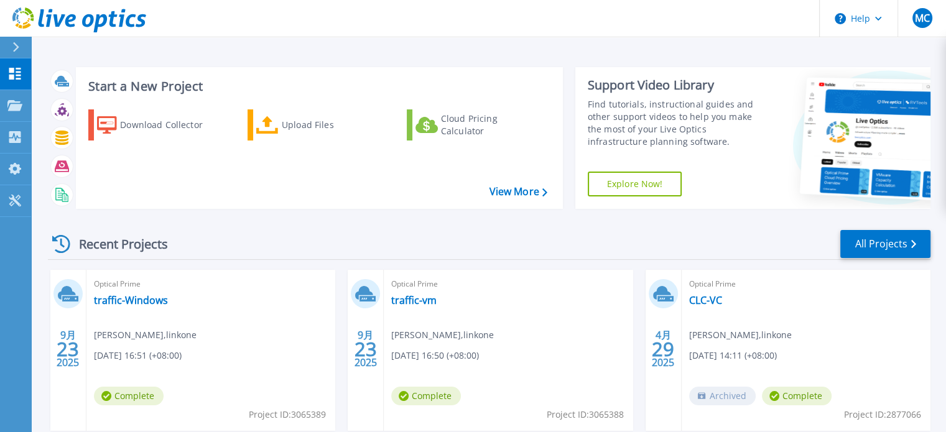
drag, startPoint x: 279, startPoint y: 197, endPoint x: 255, endPoint y: 211, distance: 27.9
click at [280, 197] on div "Download Collector Upload Files Cloud Pricing Calculator" at bounding box center [317, 151] width 478 height 103
